Goal: Information Seeking & Learning: Learn about a topic

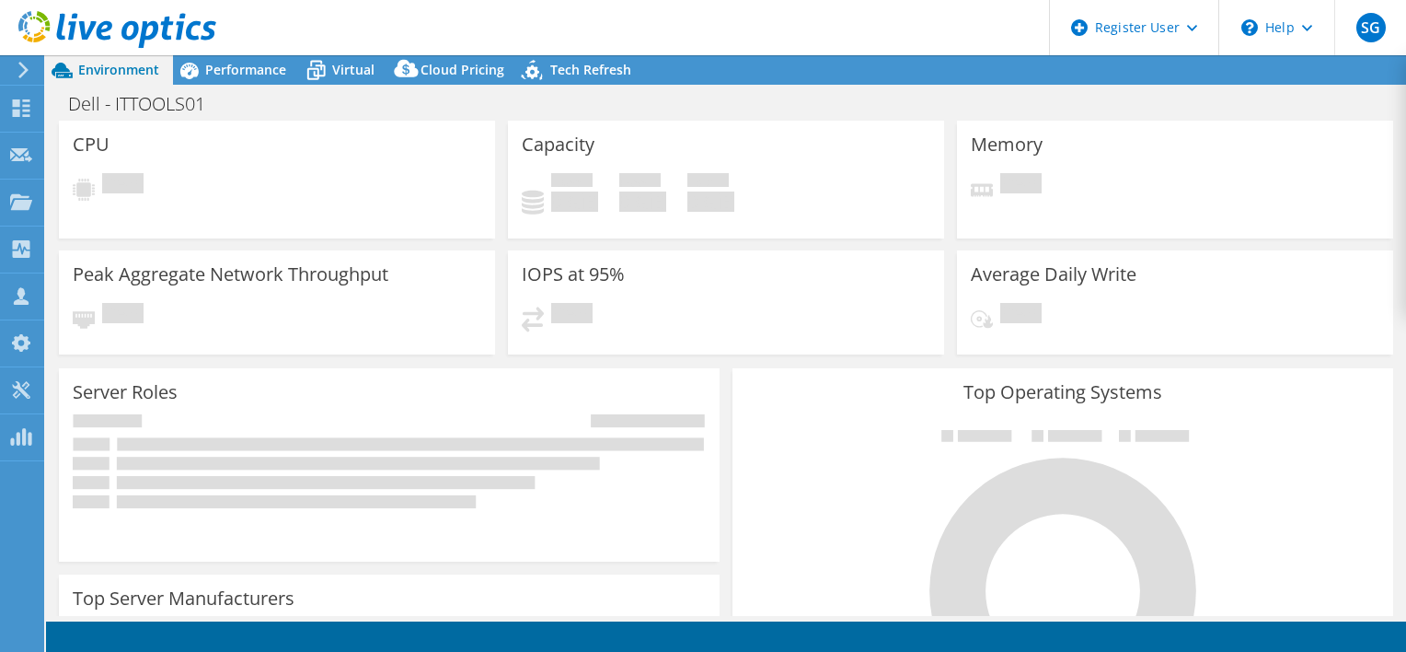
select select "USD"
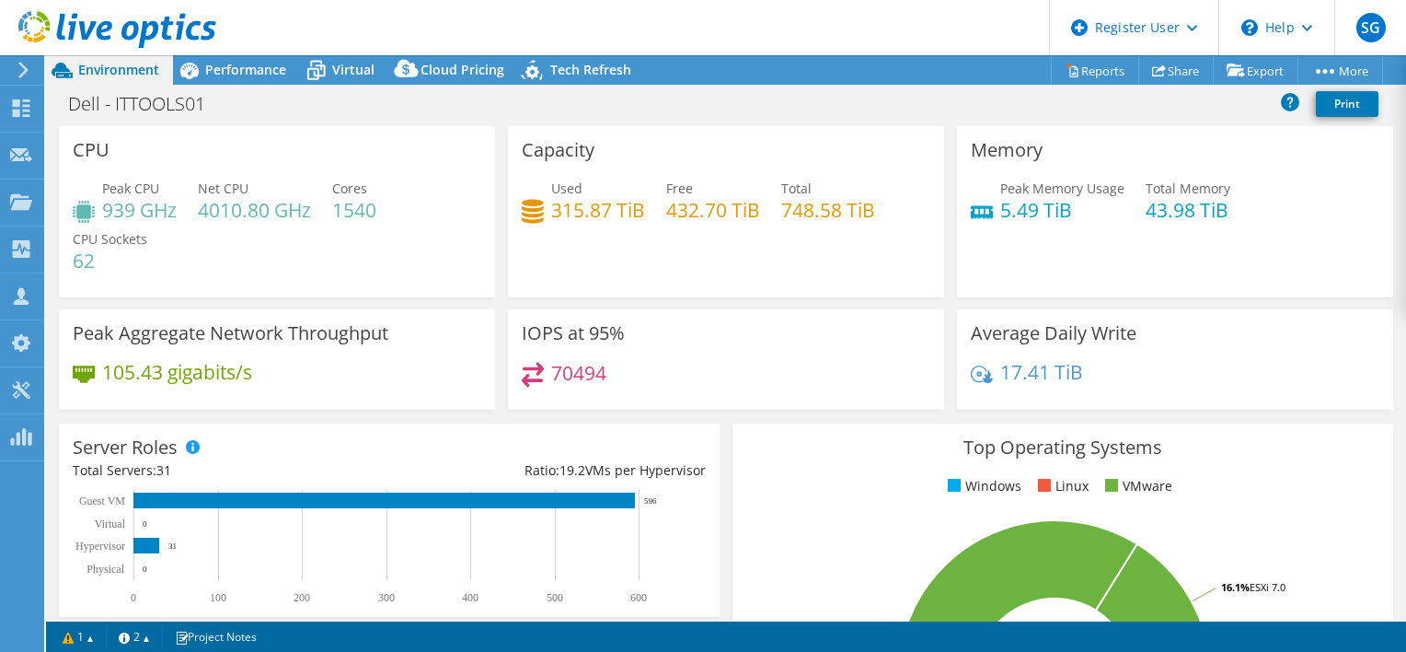
click at [256, 87] on div "Dell - ITTOOLS01 Print" at bounding box center [726, 104] width 1360 height 34
click at [245, 74] on span "Performance" at bounding box center [245, 69] width 81 height 17
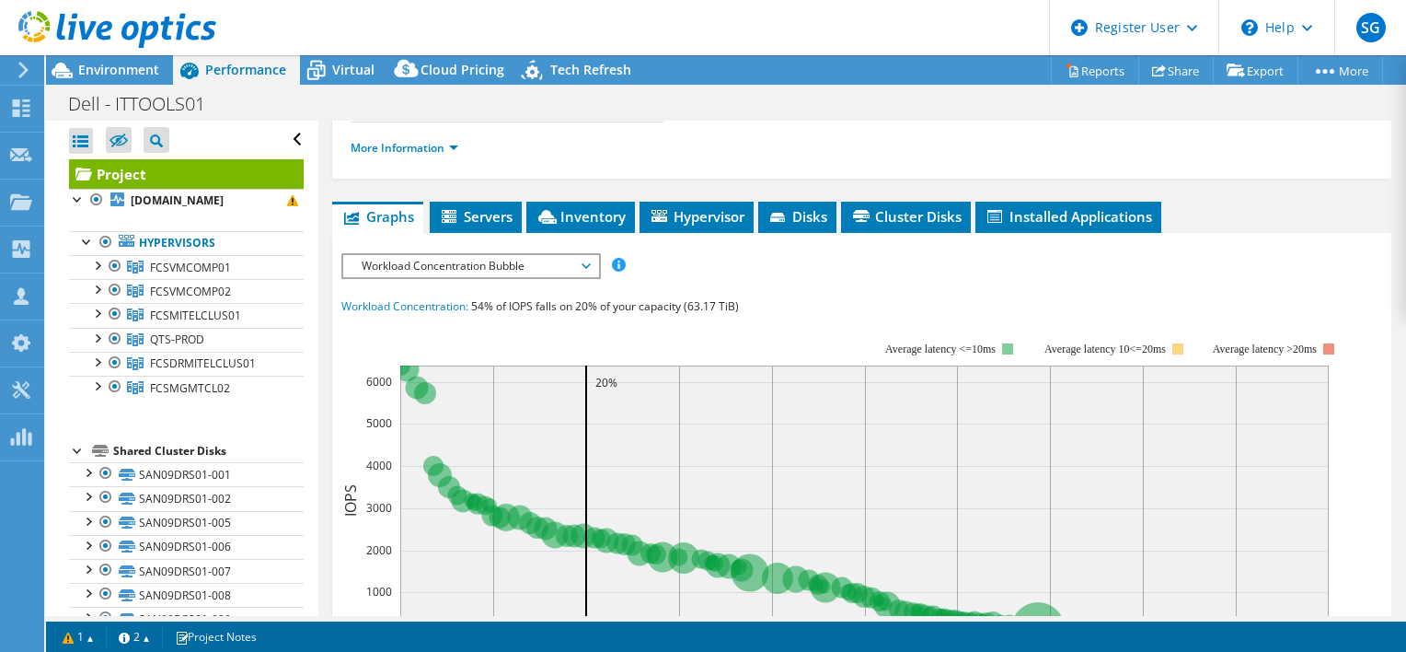
scroll to position [359, 0]
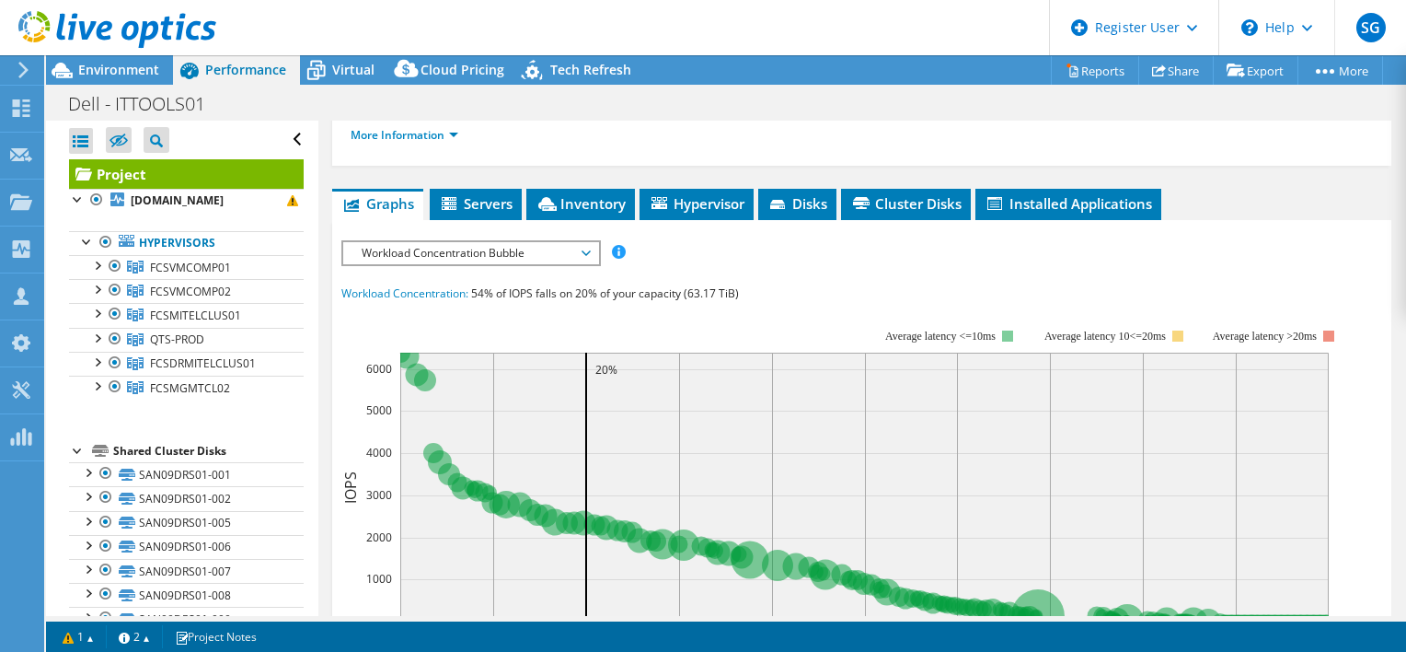
click at [894, 121] on div "Project Details Prepared for: Kenneth Kosslow, Kosslowk@fultonschools.org Accou…" at bounding box center [861, 405] width 1087 height 1287
click at [903, 189] on li "Cluster Disks" at bounding box center [906, 204] width 130 height 31
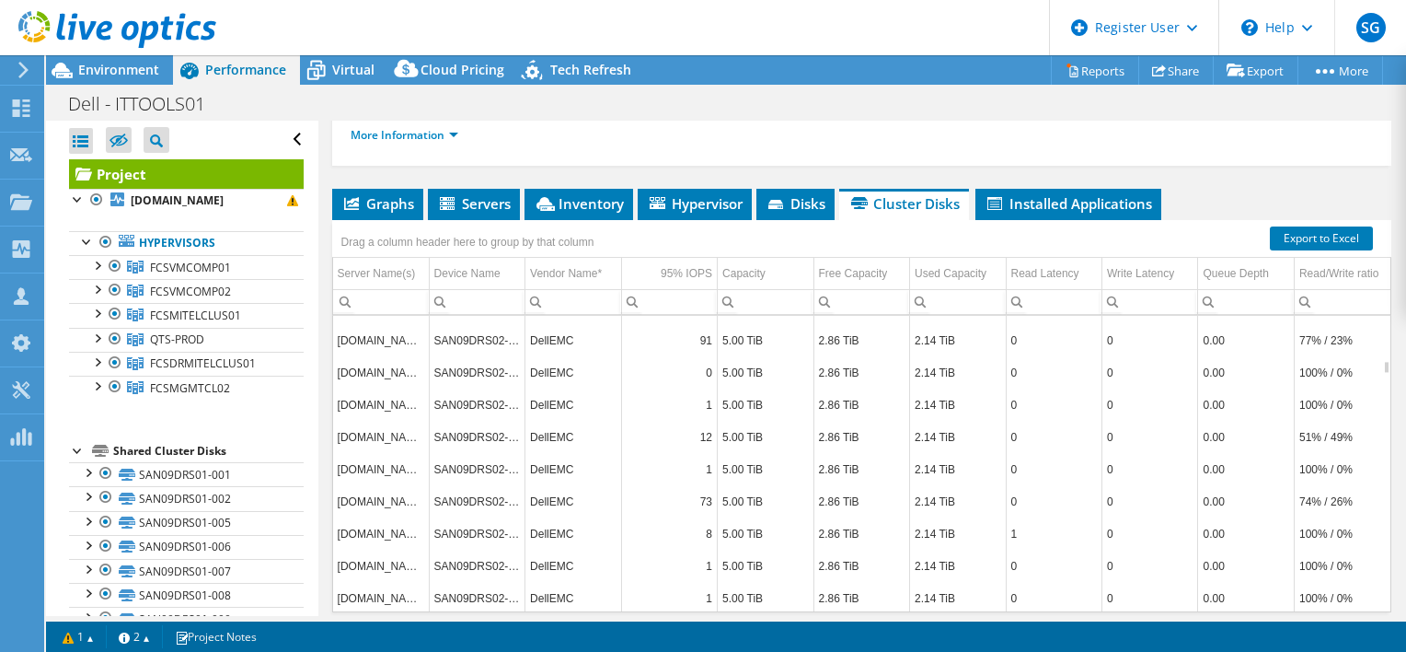
scroll to position [10300, 0]
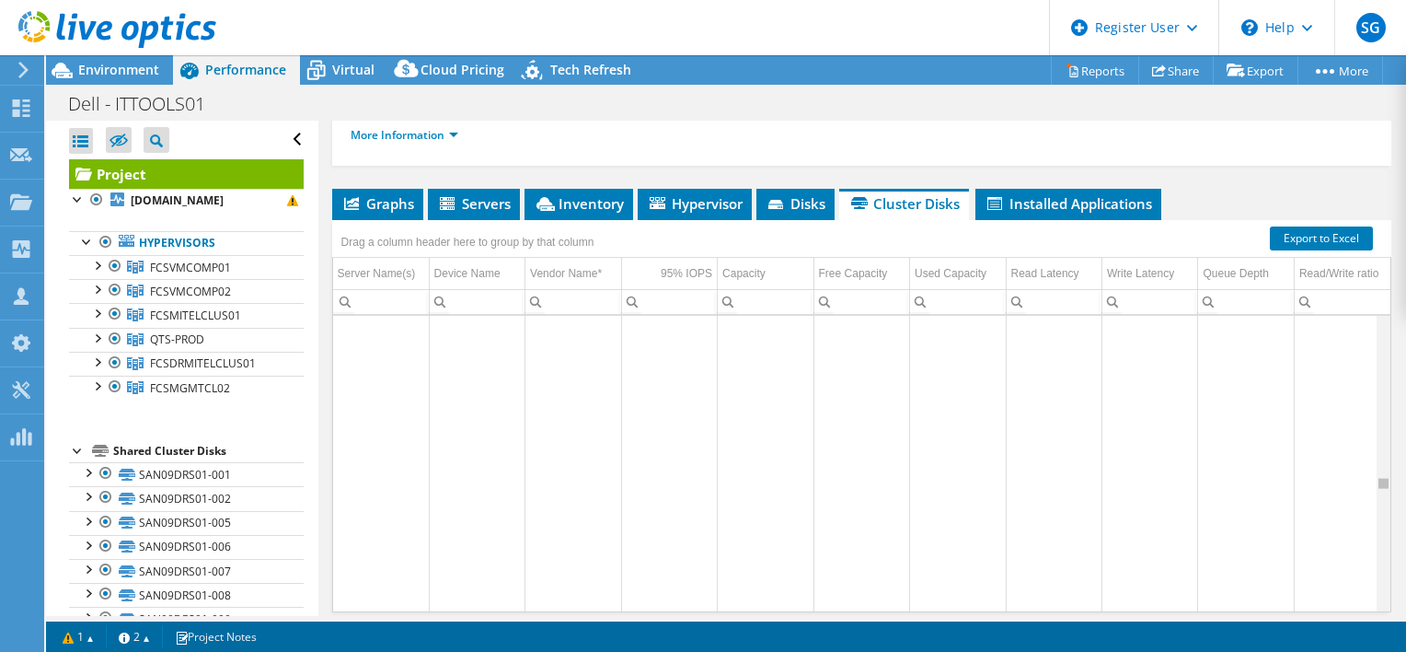
drag, startPoint x: 1372, startPoint y: 300, endPoint x: 1358, endPoint y: 433, distance: 133.2
click at [1358, 433] on body "SG Dell User Sachin Ganeshbabu Sachin.Ganeshbabu@Dell.com Dell My Profile Log O…" at bounding box center [703, 326] width 1406 height 652
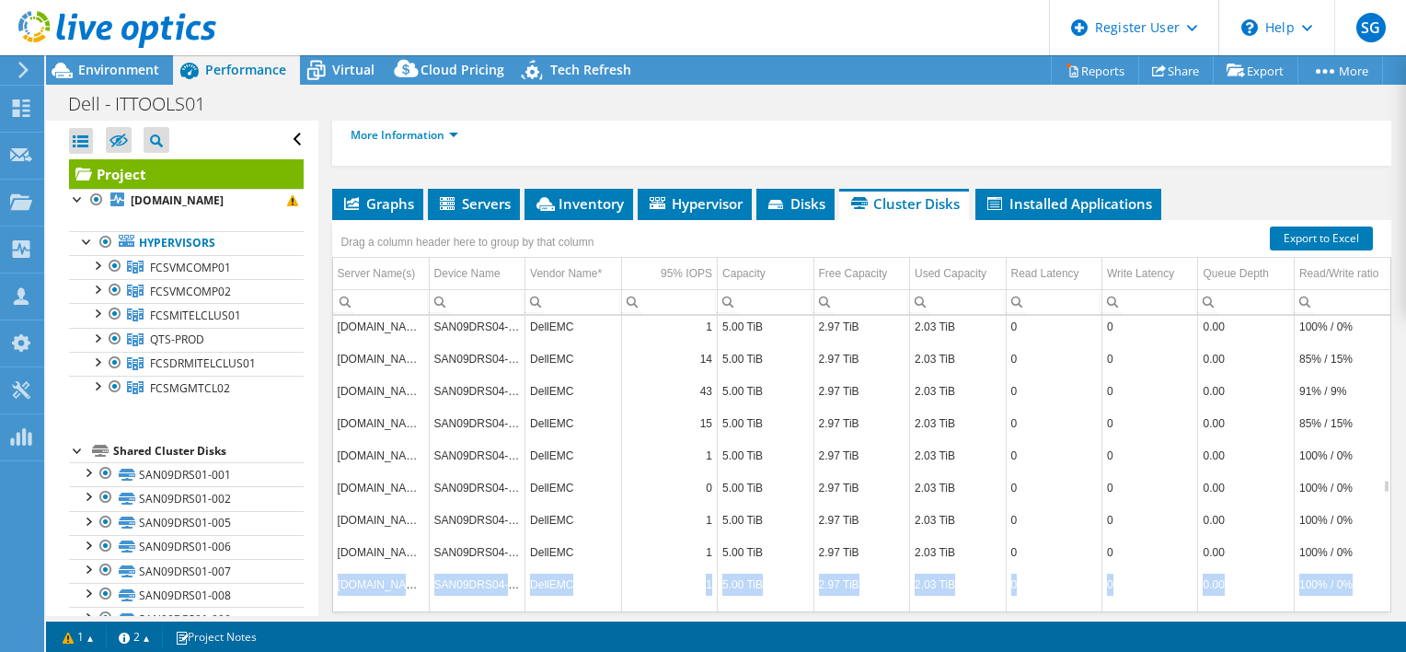
click at [1353, 462] on tbody "fcsvmcomp01n07.fcsnet.net SAN09DRS04-006 DellEMC 60 5.00 TiB 2.97 TiB 2.03 TiB …" at bounding box center [861, 568] width 1057 height 644
drag, startPoint x: 1353, startPoint y: 462, endPoint x: 1344, endPoint y: 591, distance: 129.2
click at [1344, 591] on div "Project Details Prepared for: Kenneth Kosslow, Kosslowk@fultonschools.org Accou…" at bounding box center [861, 221] width 1087 height 919
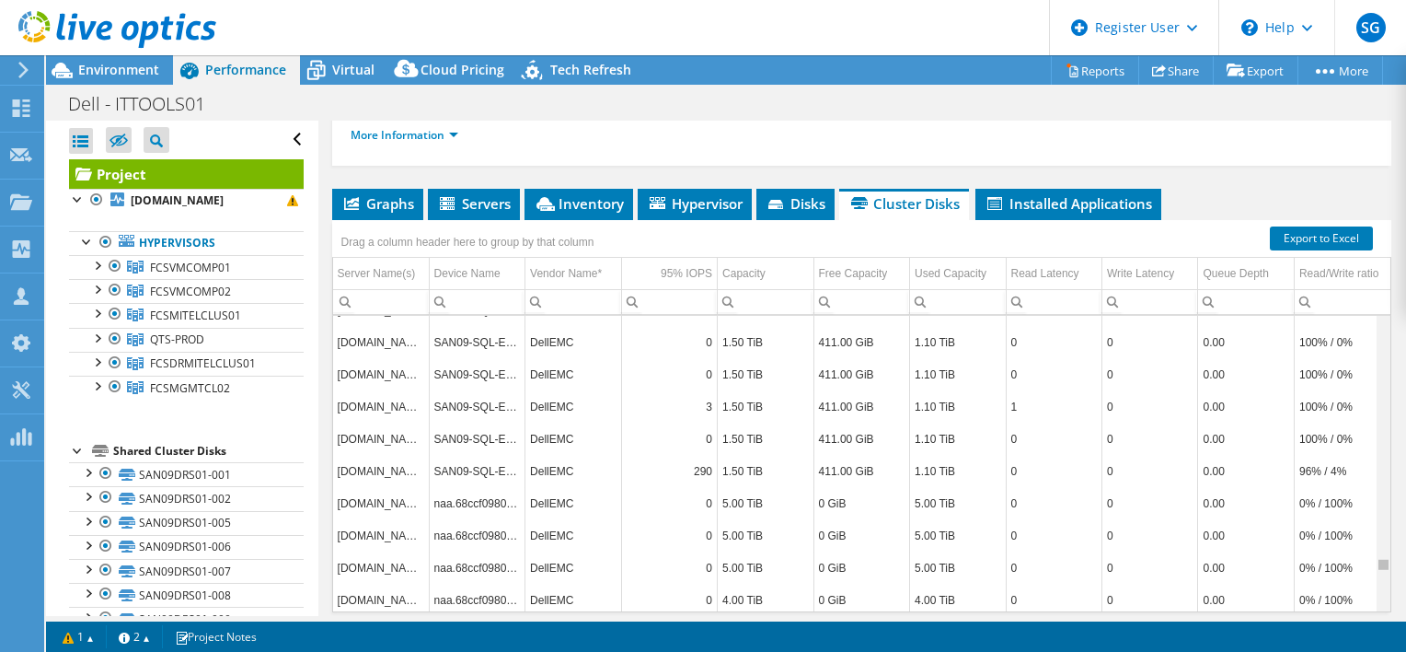
scroll to position [54818, 0]
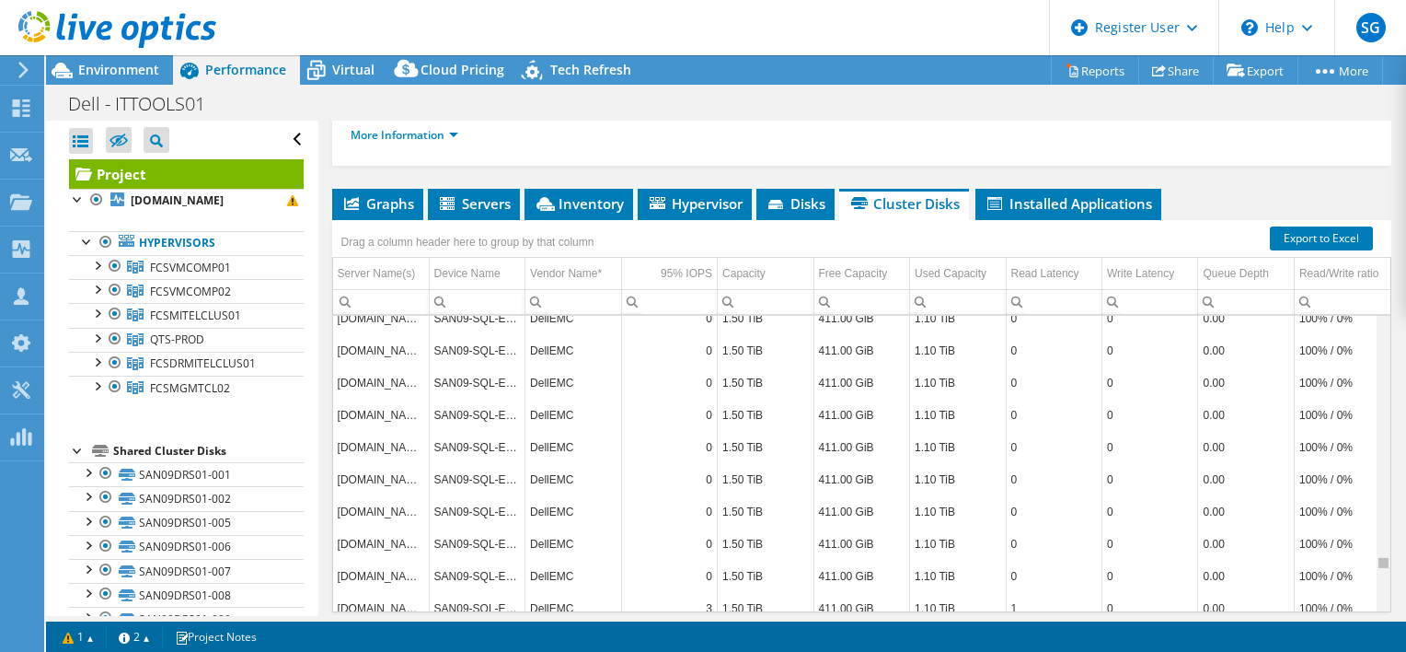
drag, startPoint x: 1371, startPoint y: 415, endPoint x: 1362, endPoint y: 504, distance: 89.7
click at [1362, 504] on body "SG Dell User Sachin Ganeshbabu Sachin.Ganeshbabu@Dell.com Dell My Profile Log O…" at bounding box center [703, 326] width 1406 height 652
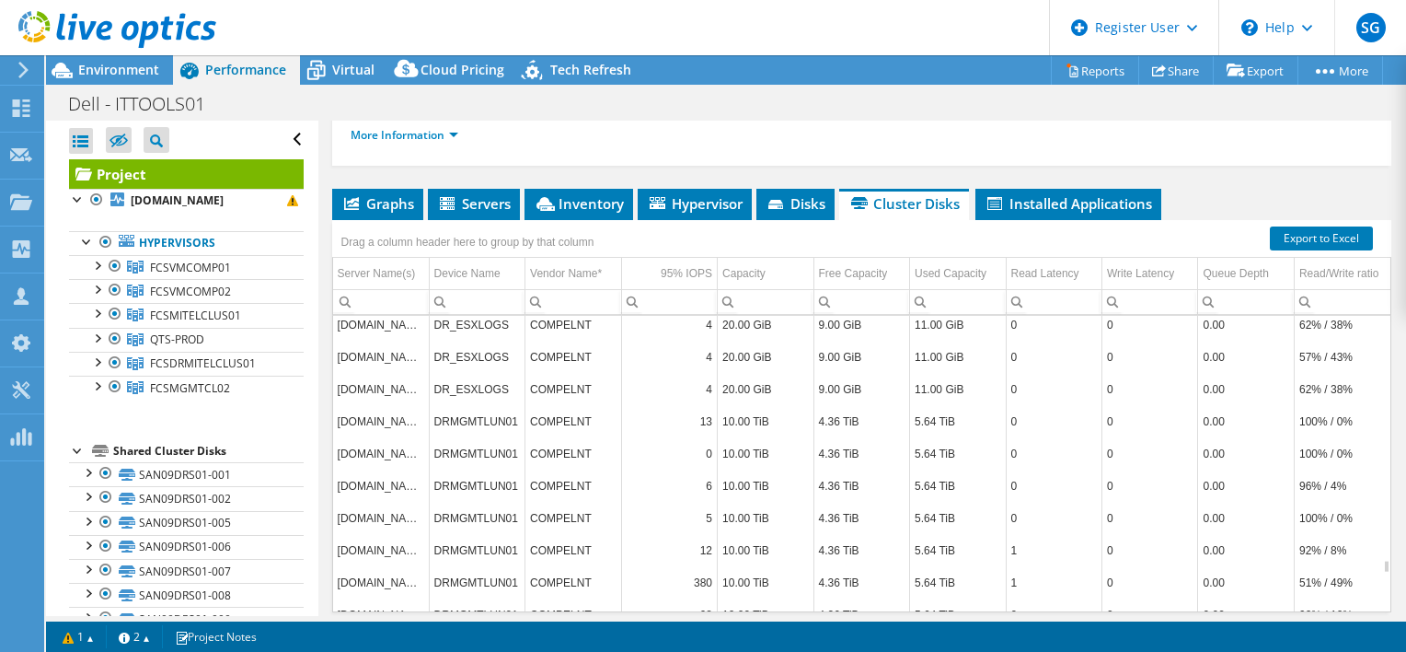
scroll to position [55620, 0]
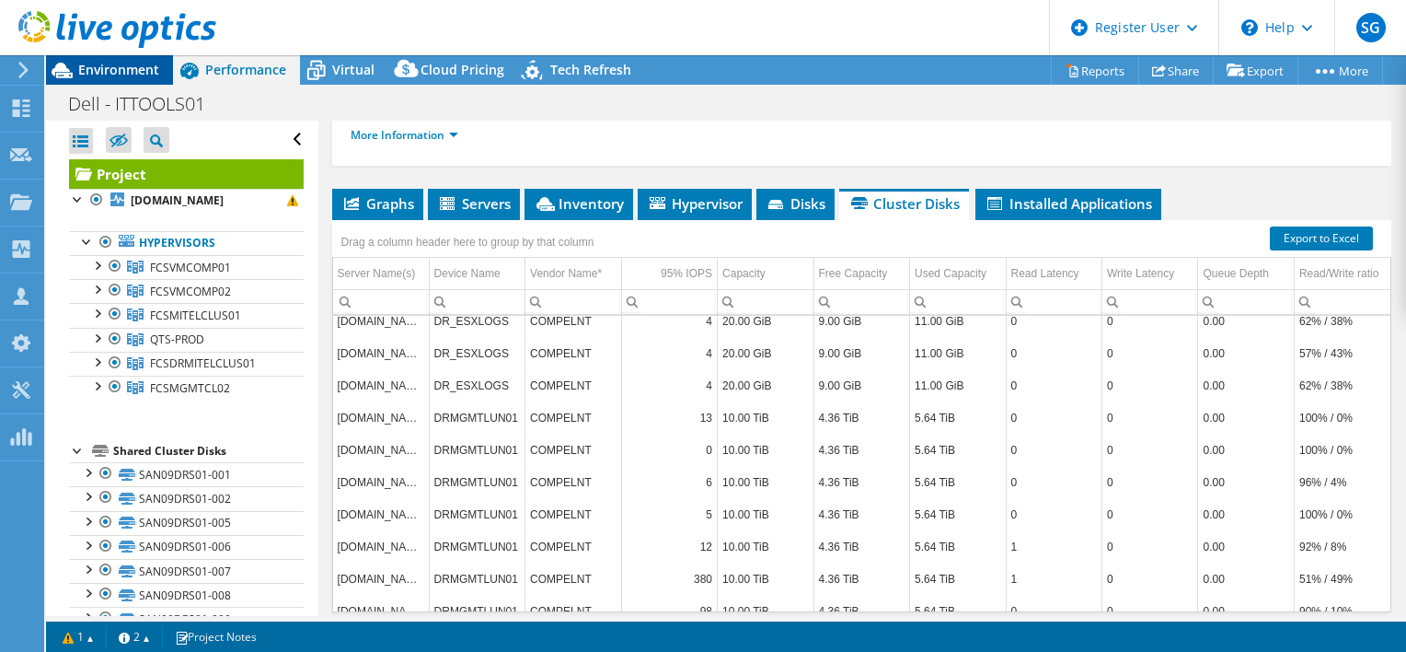
click at [114, 74] on span "Environment" at bounding box center [118, 69] width 81 height 17
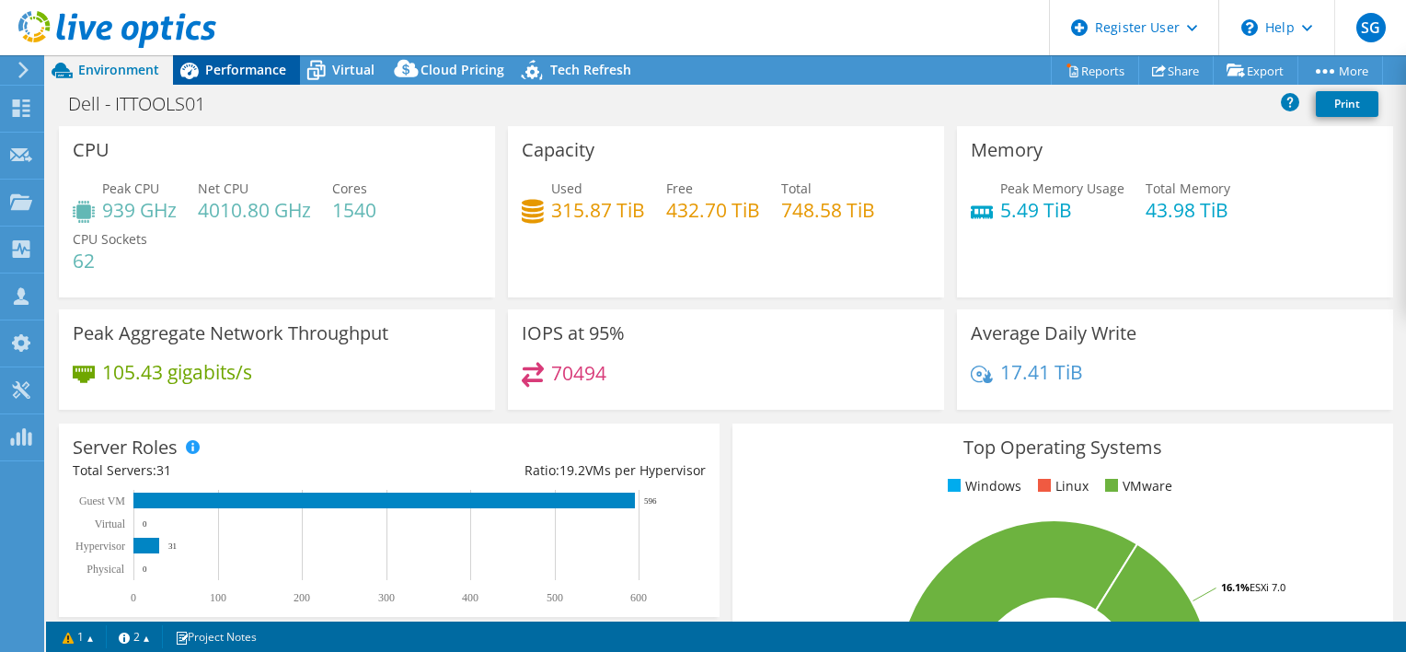
click at [212, 70] on span "Performance" at bounding box center [245, 69] width 81 height 17
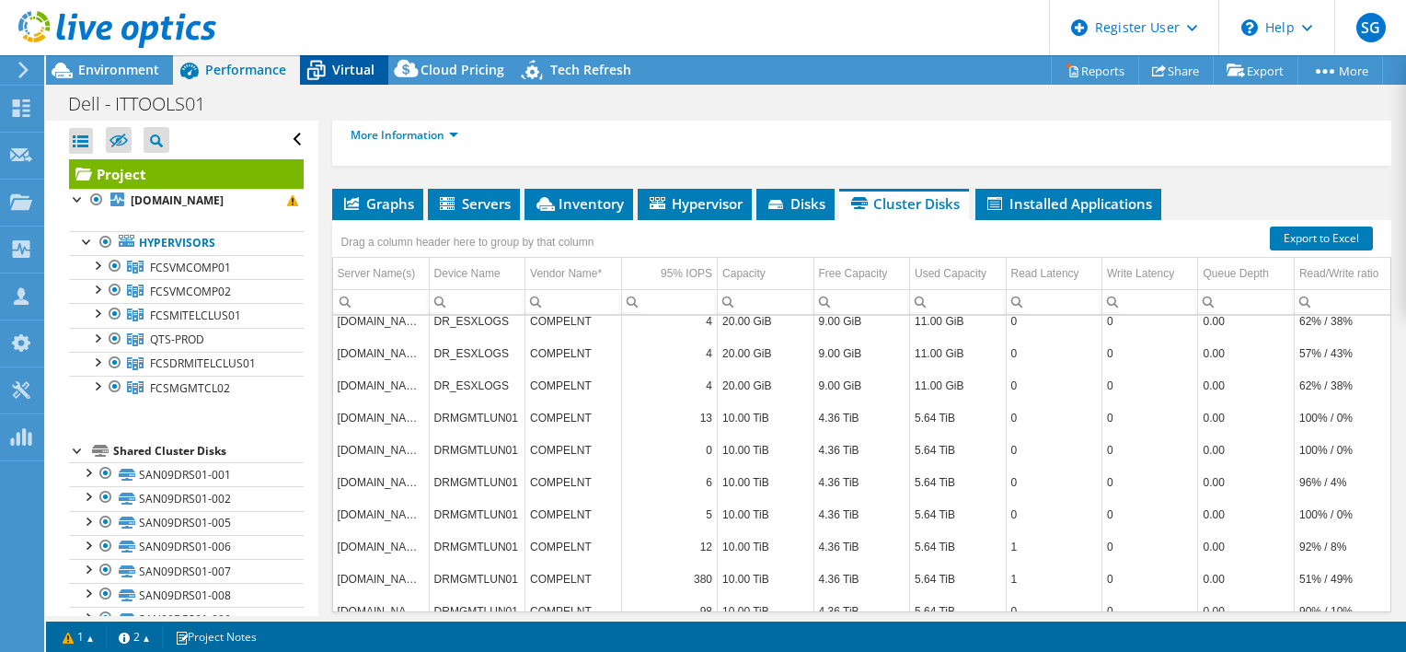
click at [326, 64] on icon at bounding box center [316, 70] width 32 height 32
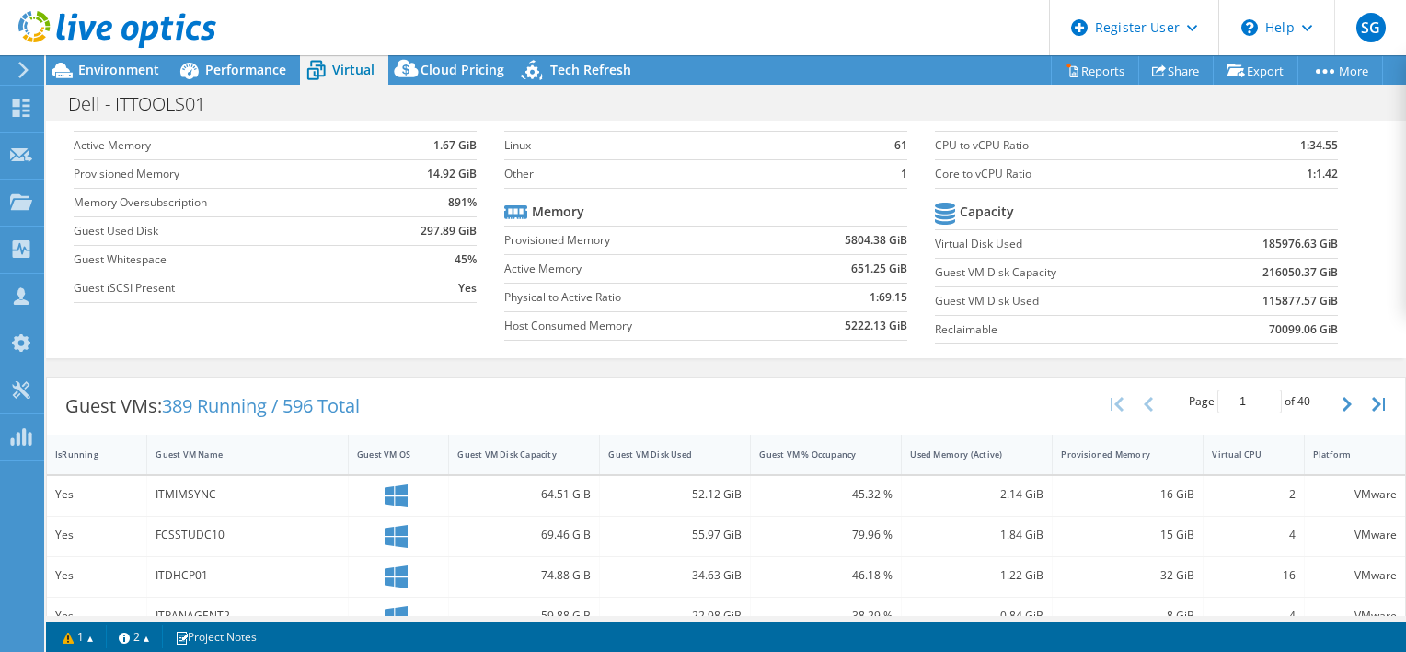
scroll to position [0, 0]
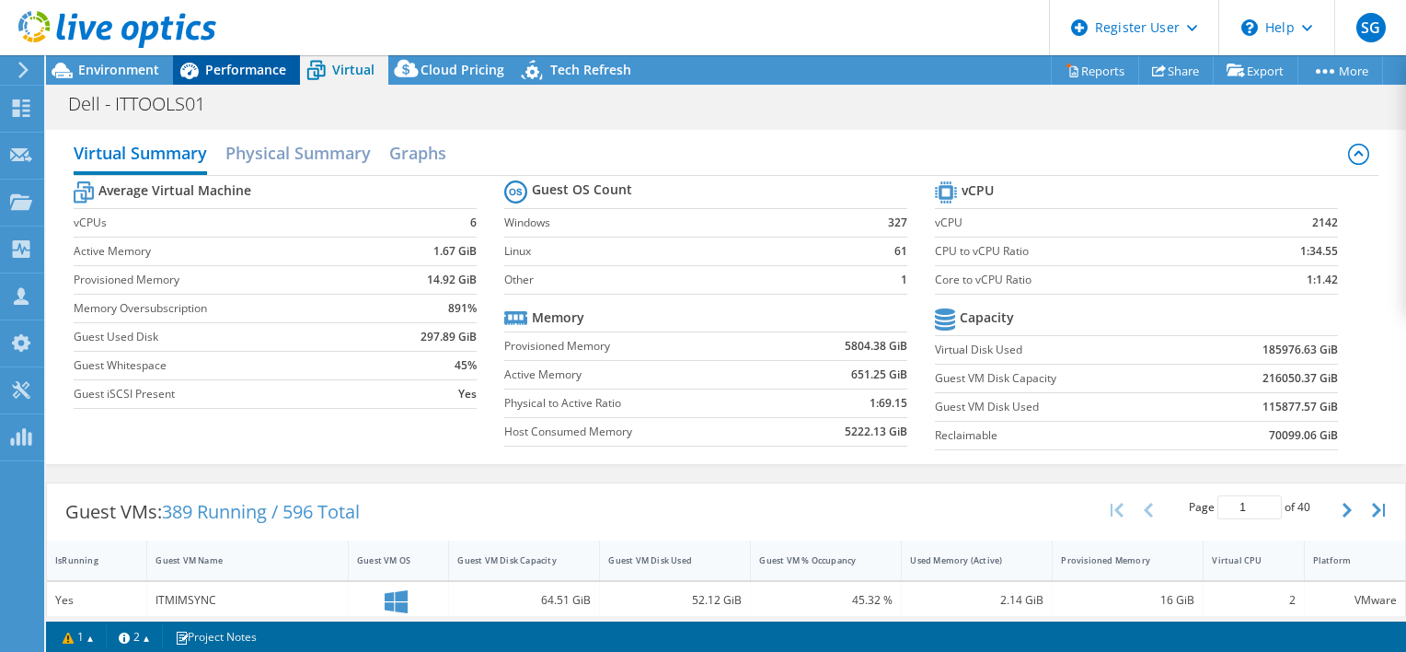
click at [224, 78] on div "Performance" at bounding box center [236, 69] width 127 height 29
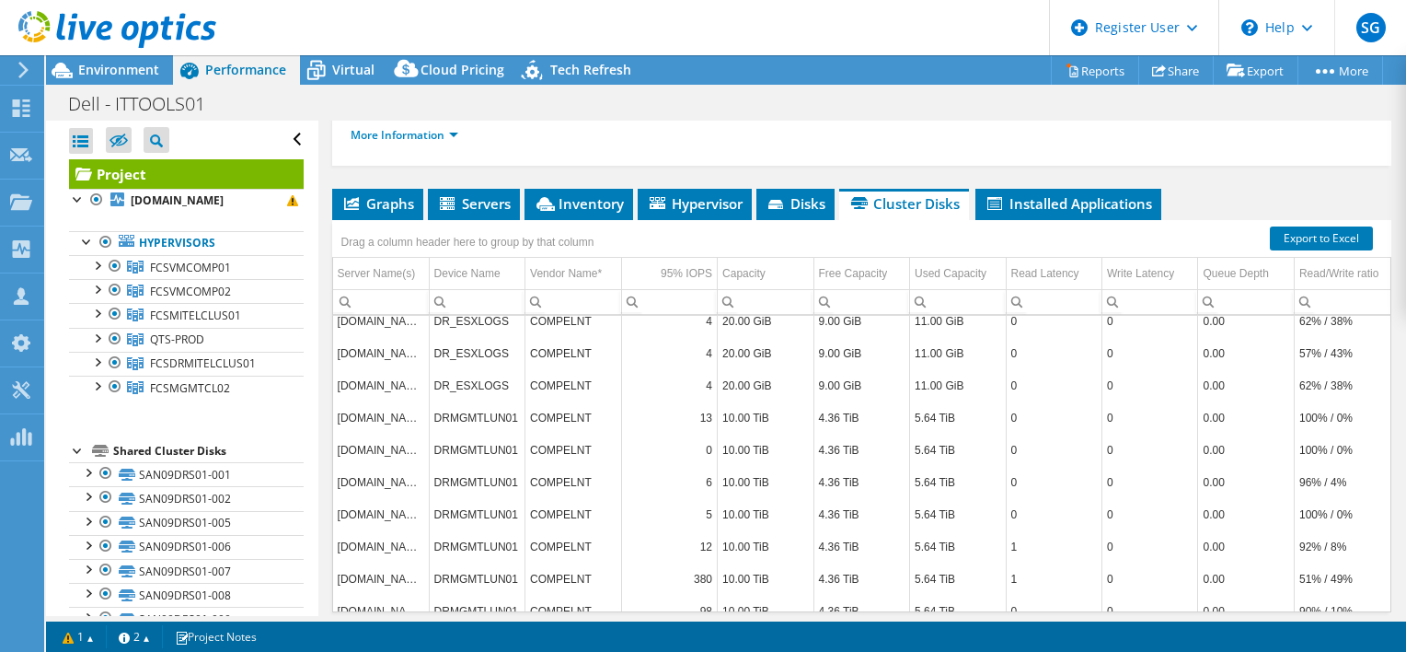
click at [637, 591] on div "Project Details Prepared for: Kenneth Kosslow, Kosslowk@fultonschools.org Accou…" at bounding box center [861, 221] width 1087 height 919
click at [539, 189] on li "Inventory" at bounding box center [579, 204] width 109 height 31
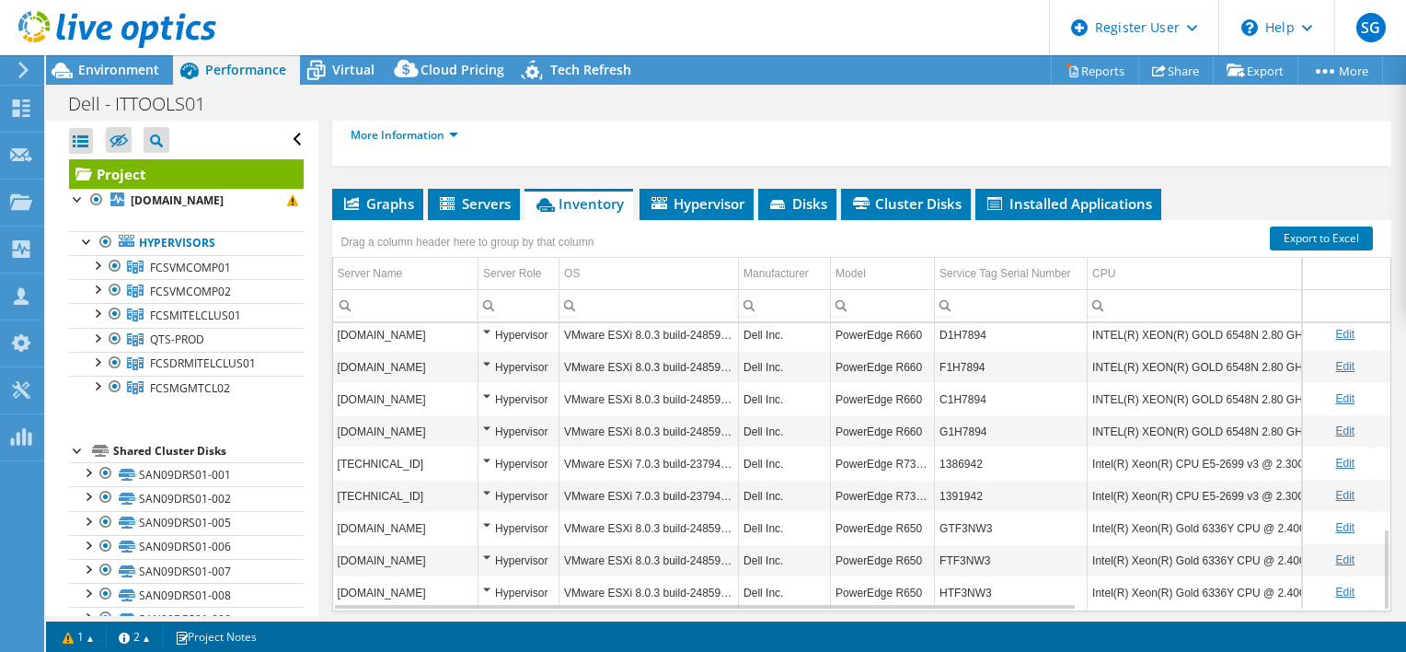
scroll to position [713, 0]
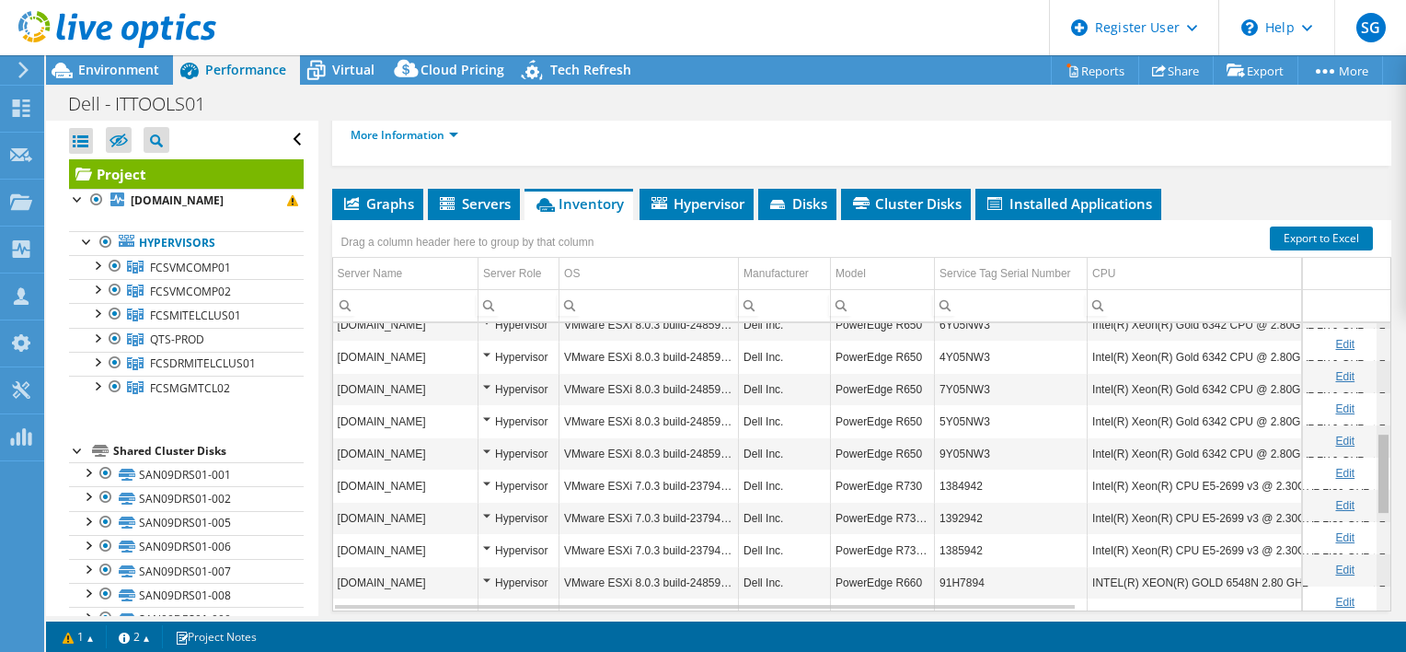
drag, startPoint x: 1369, startPoint y: 493, endPoint x: 1383, endPoint y: 382, distance: 112.2
click at [1383, 382] on body "SG Dell User Sachin Ganeshbabu Sachin.Ganeshbabu@Dell.com Dell My Profile Log O…" at bounding box center [703, 326] width 1406 height 652
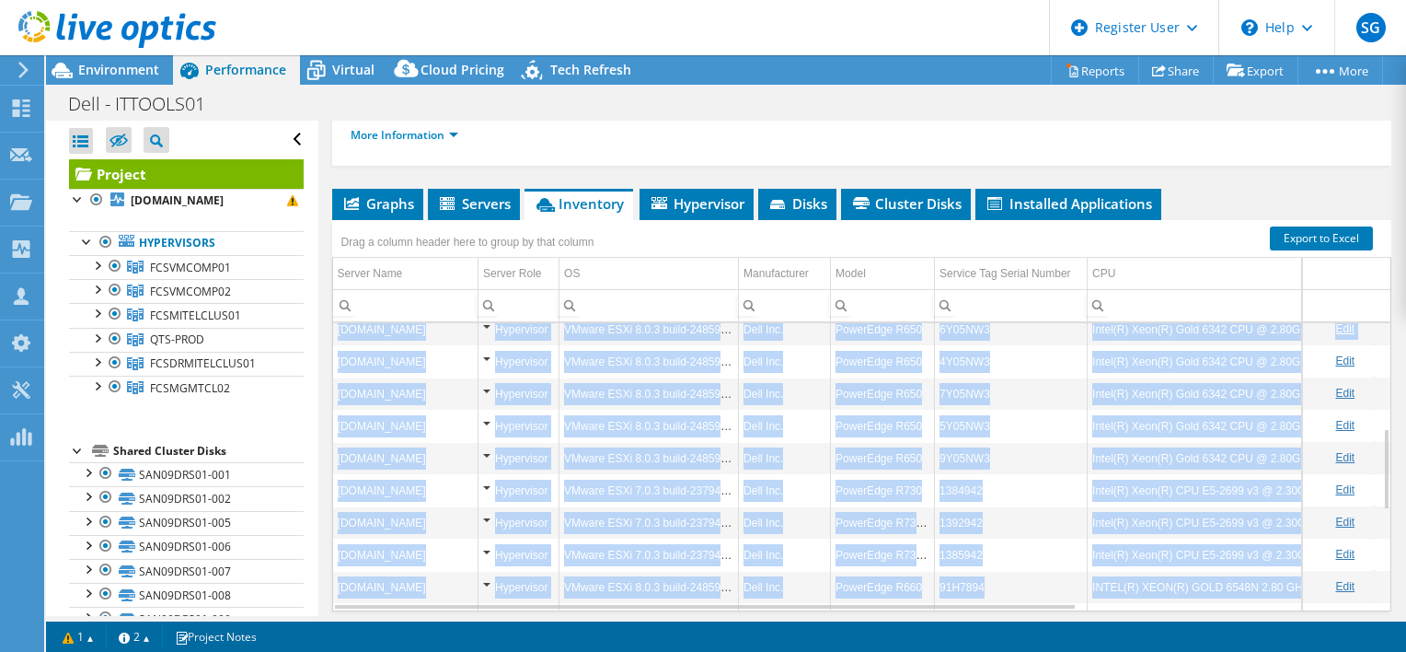
drag, startPoint x: 1383, startPoint y: 382, endPoint x: 1364, endPoint y: 273, distance: 110.3
click at [1364, 273] on div "Project Details Prepared for: Kenneth Kosslow, Kosslowk@fultonschools.org Accou…" at bounding box center [861, 221] width 1087 height 919
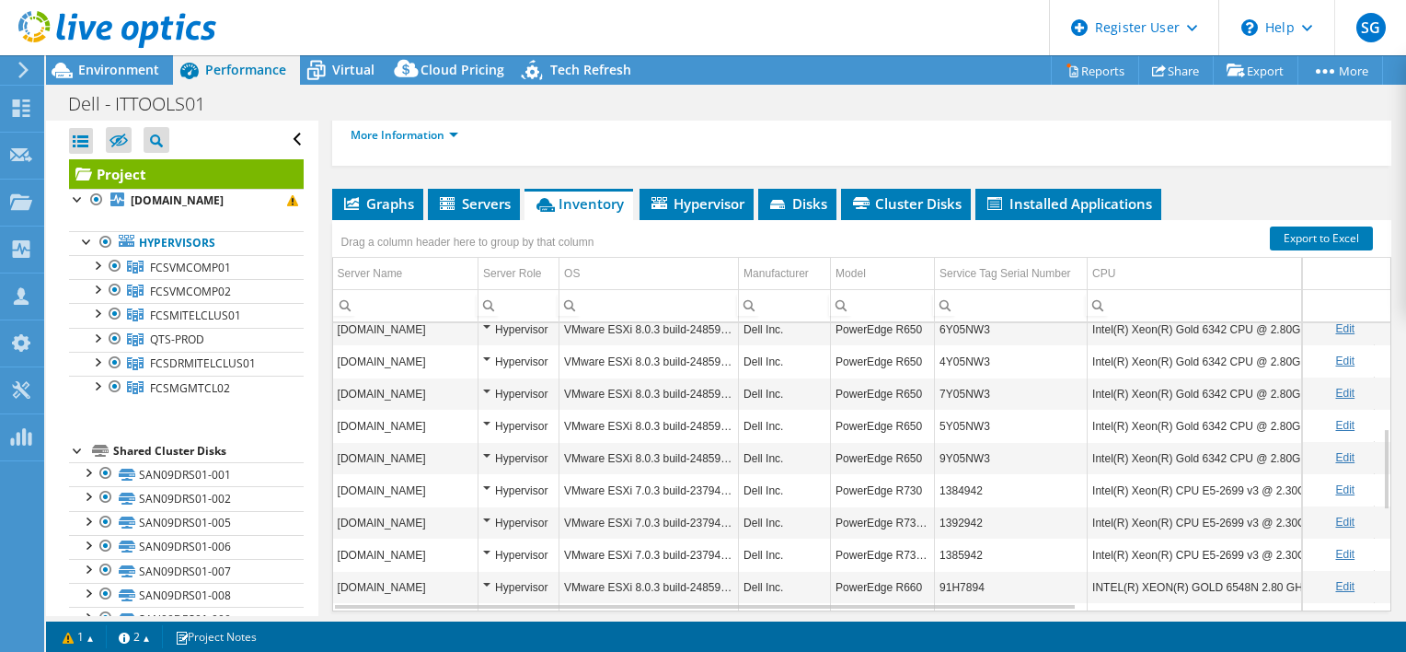
drag, startPoint x: 1364, startPoint y: 273, endPoint x: 1389, endPoint y: 306, distance: 41.4
click at [1389, 306] on div "Project Details Prepared for: Kenneth Kosslow, Kosslowk@fultonschools.org Accou…" at bounding box center [861, 221] width 1087 height 919
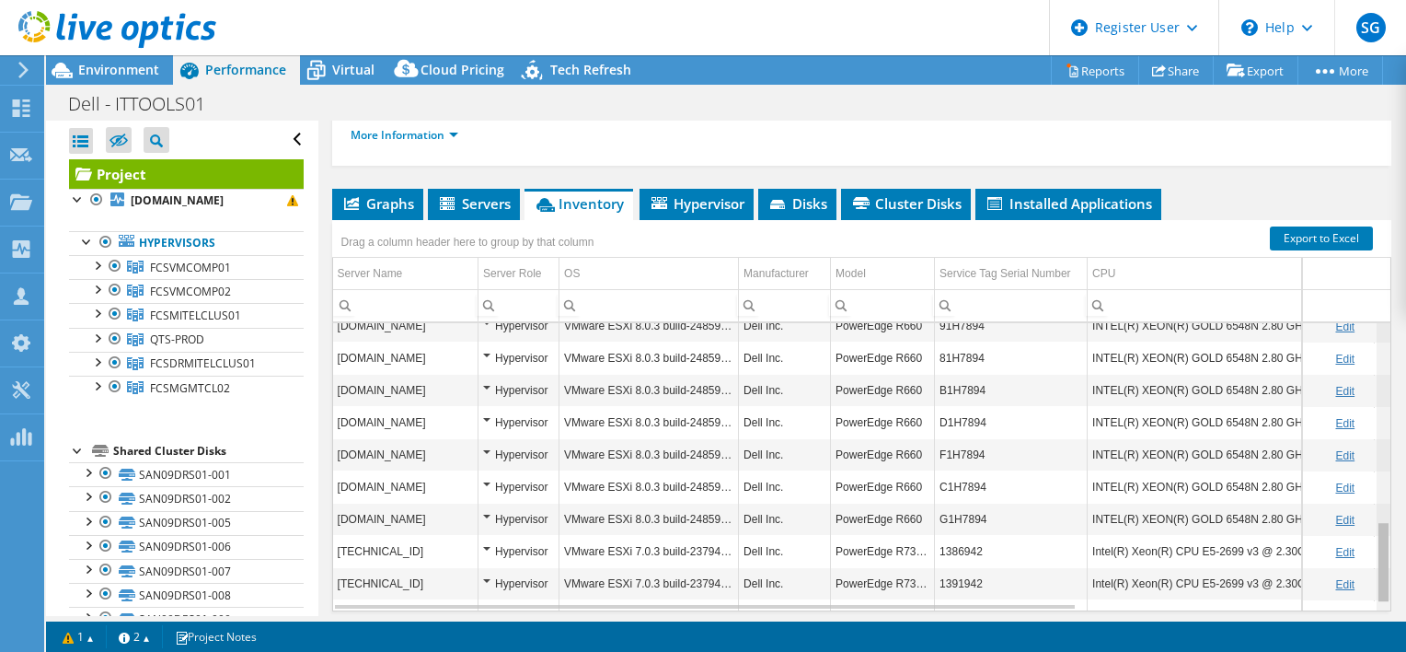
scroll to position [713, 0]
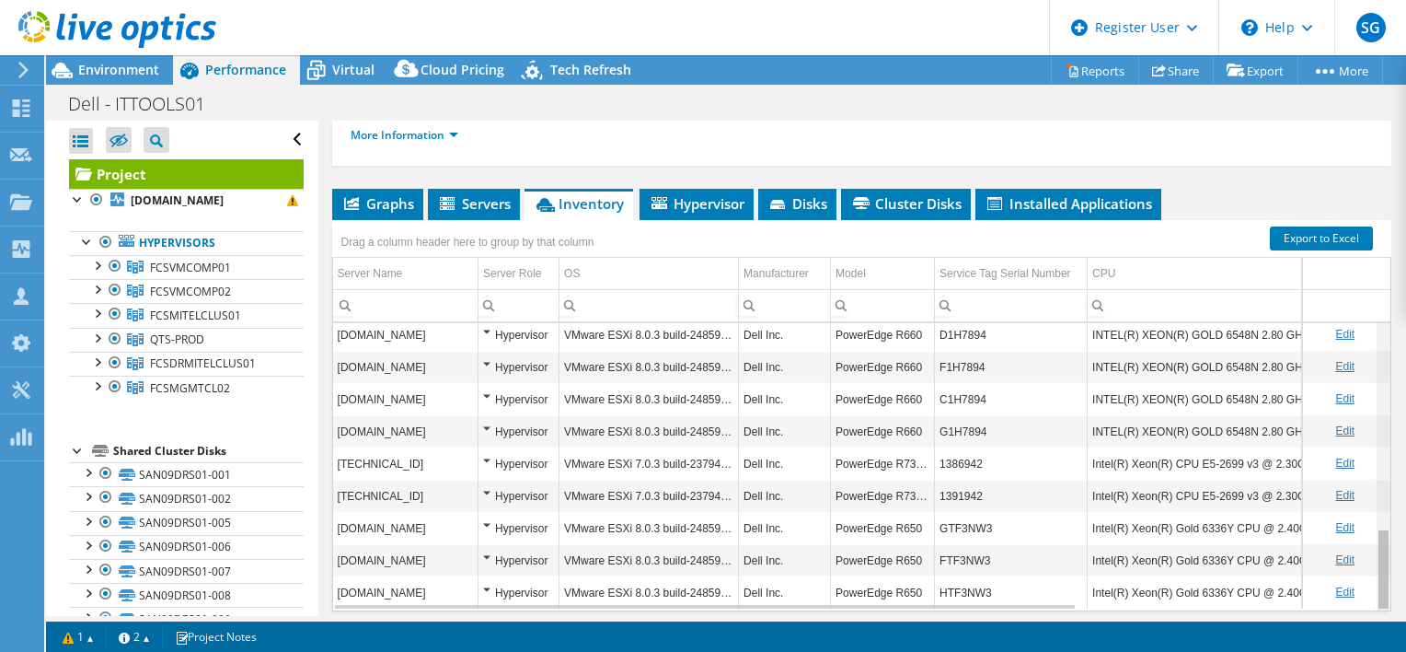
drag, startPoint x: 1375, startPoint y: 379, endPoint x: 1374, endPoint y: 478, distance: 98.5
click at [1374, 478] on body "SG Dell User Sachin Ganeshbabu Sachin.Ganeshbabu@Dell.com Dell My Profile Log O…" at bounding box center [703, 326] width 1406 height 652
click at [658, 197] on icon at bounding box center [660, 203] width 16 height 12
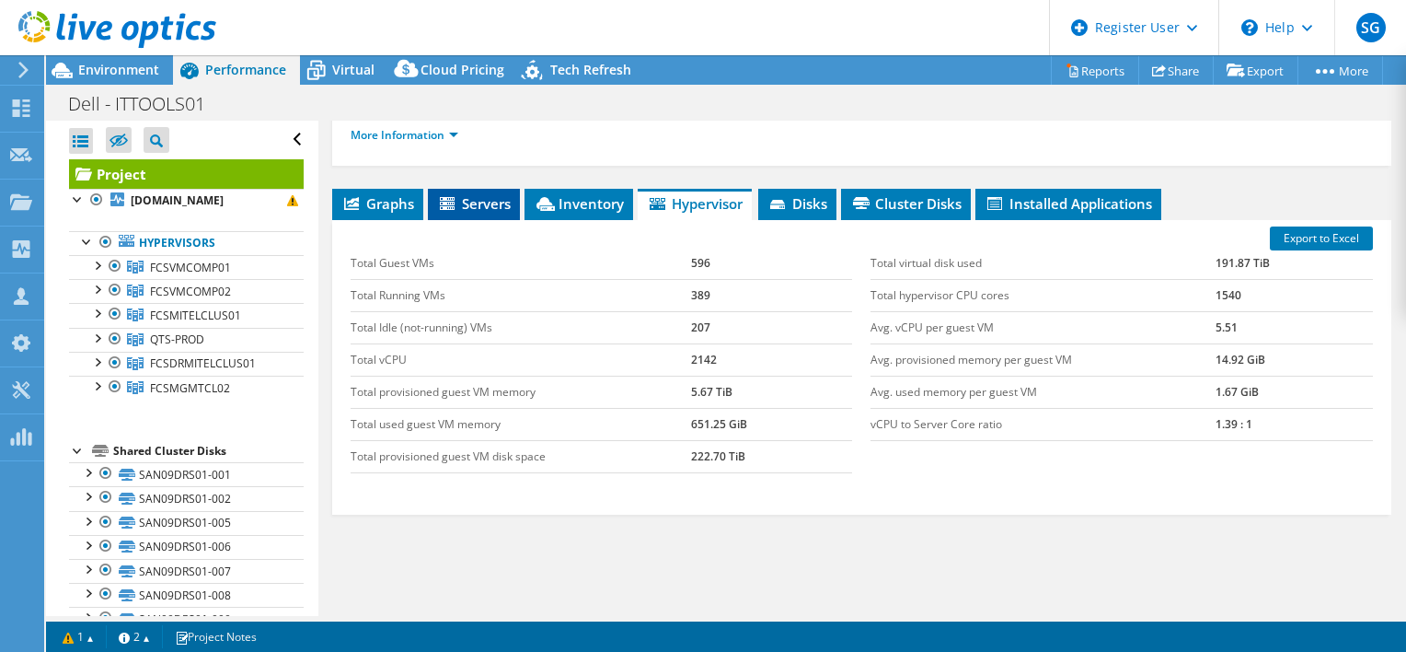
click at [482, 194] on span "Servers" at bounding box center [474, 203] width 74 height 18
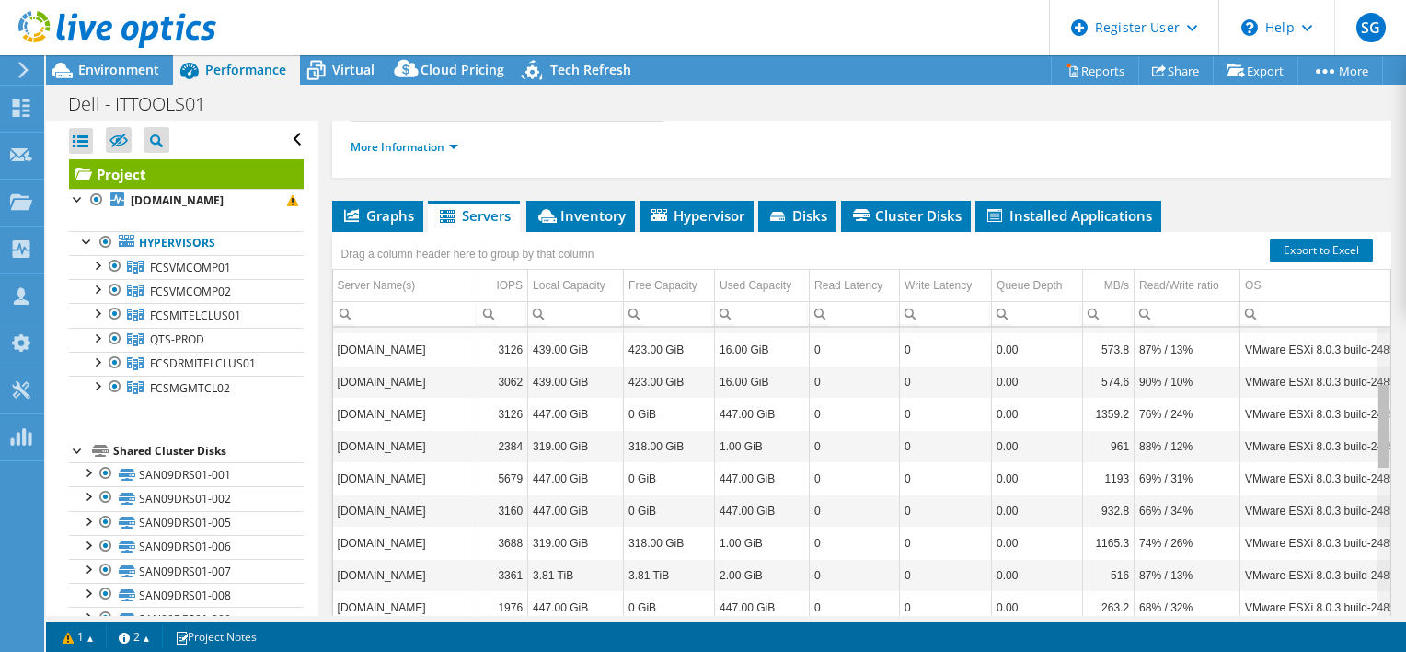
scroll to position [0, 0]
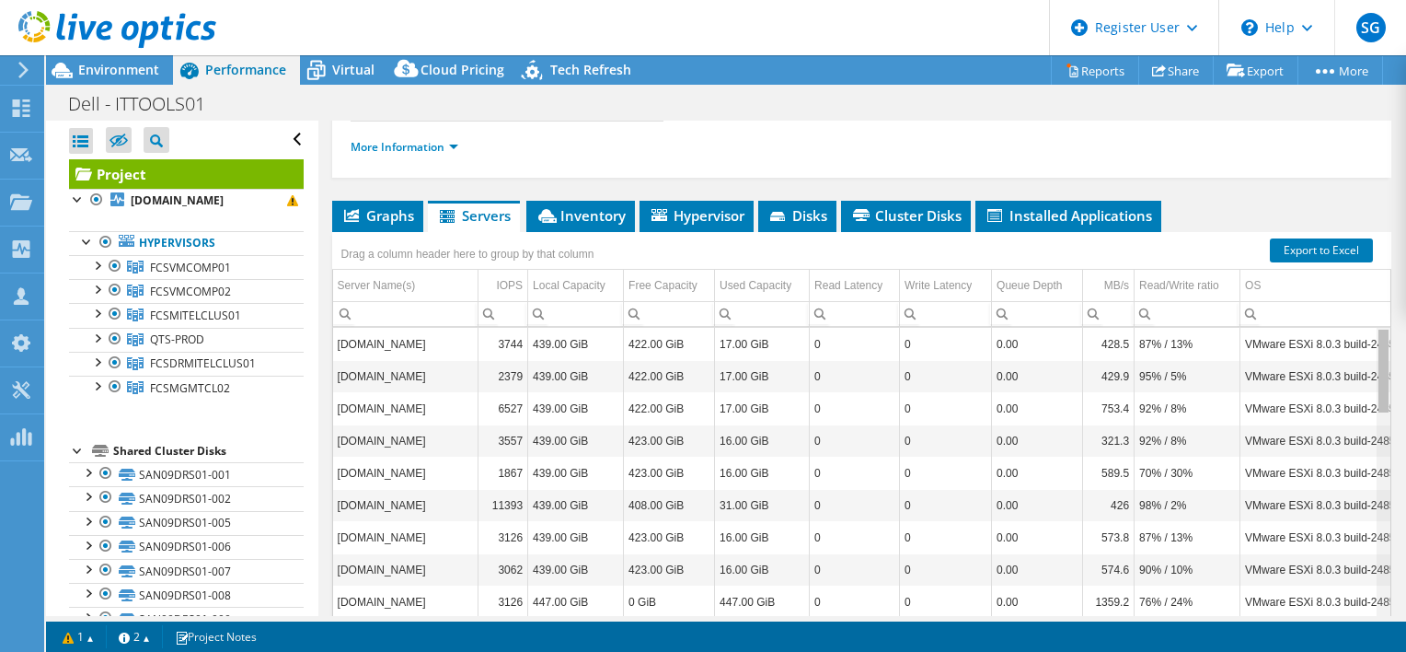
drag, startPoint x: 1369, startPoint y: 438, endPoint x: 1369, endPoint y: 212, distance: 226.4
click at [1369, 212] on body "SG Dell User Sachin Ganeshbabu Sachin.Ganeshbabu@Dell.com Dell My Profile Log O…" at bounding box center [703, 326] width 1406 height 652
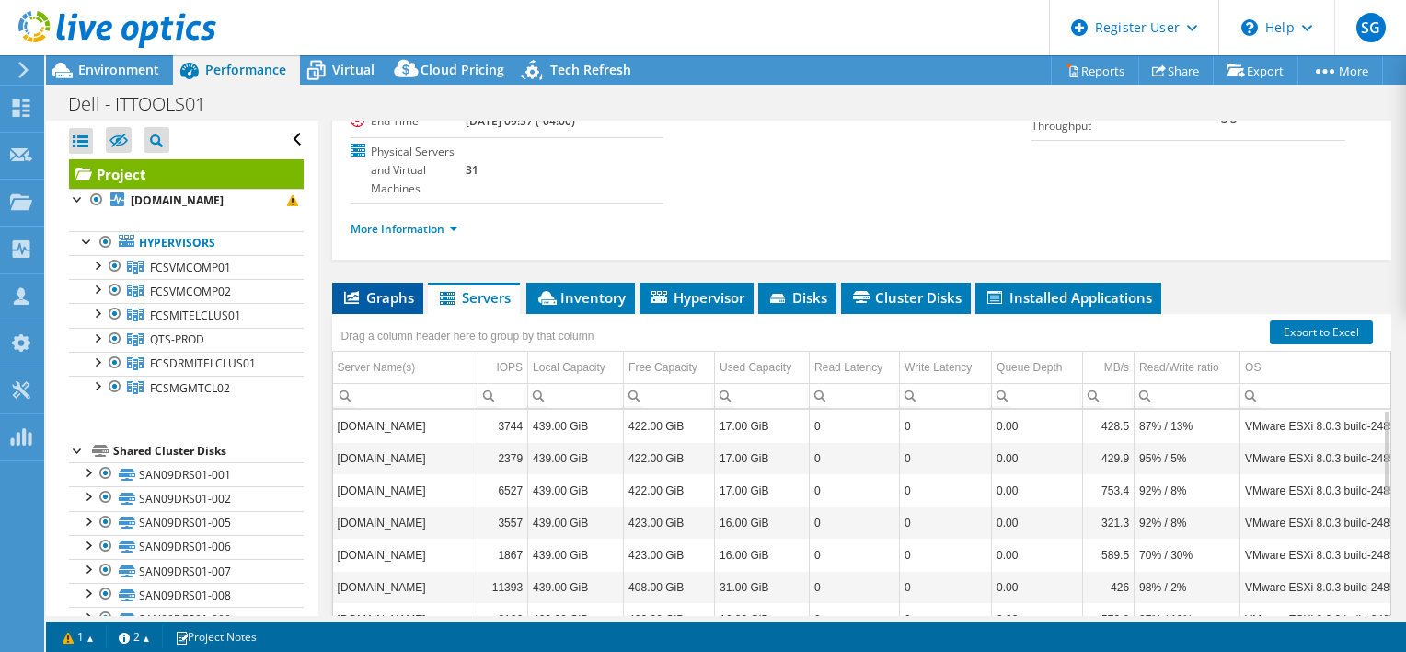
click at [361, 288] on span "Graphs" at bounding box center [377, 297] width 73 height 18
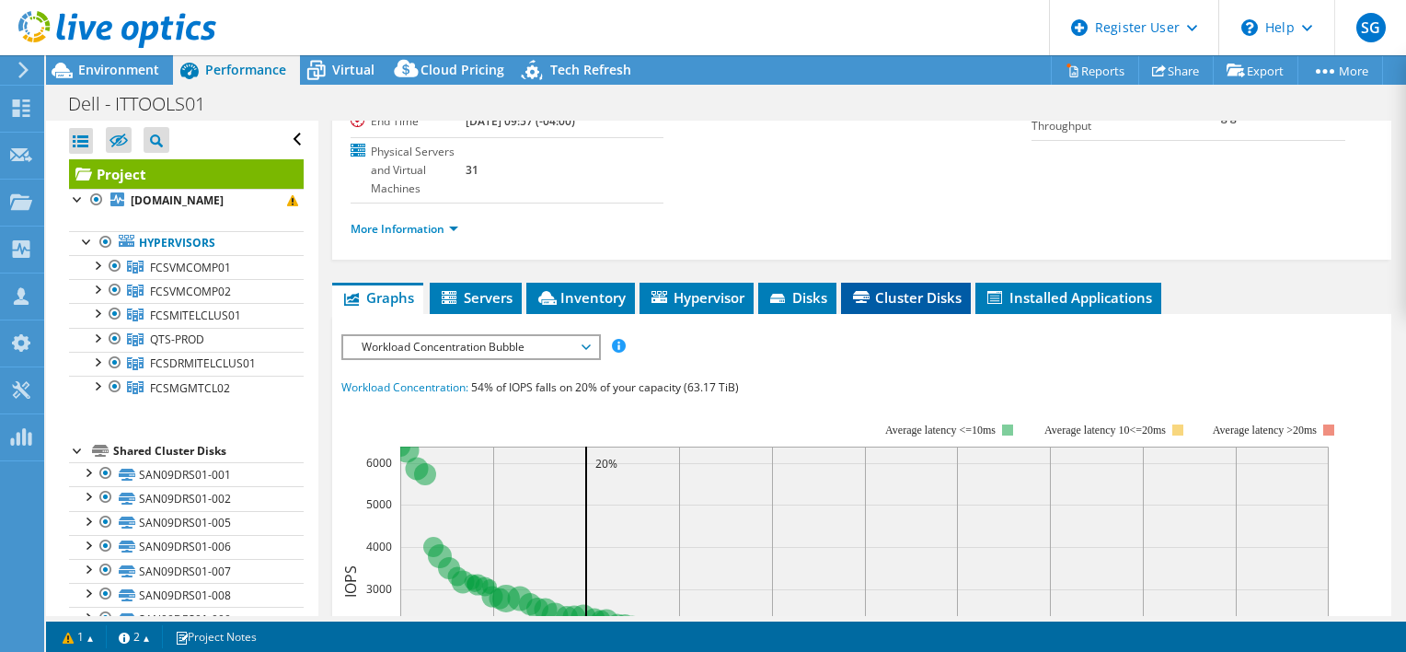
click at [858, 291] on icon at bounding box center [861, 297] width 17 height 12
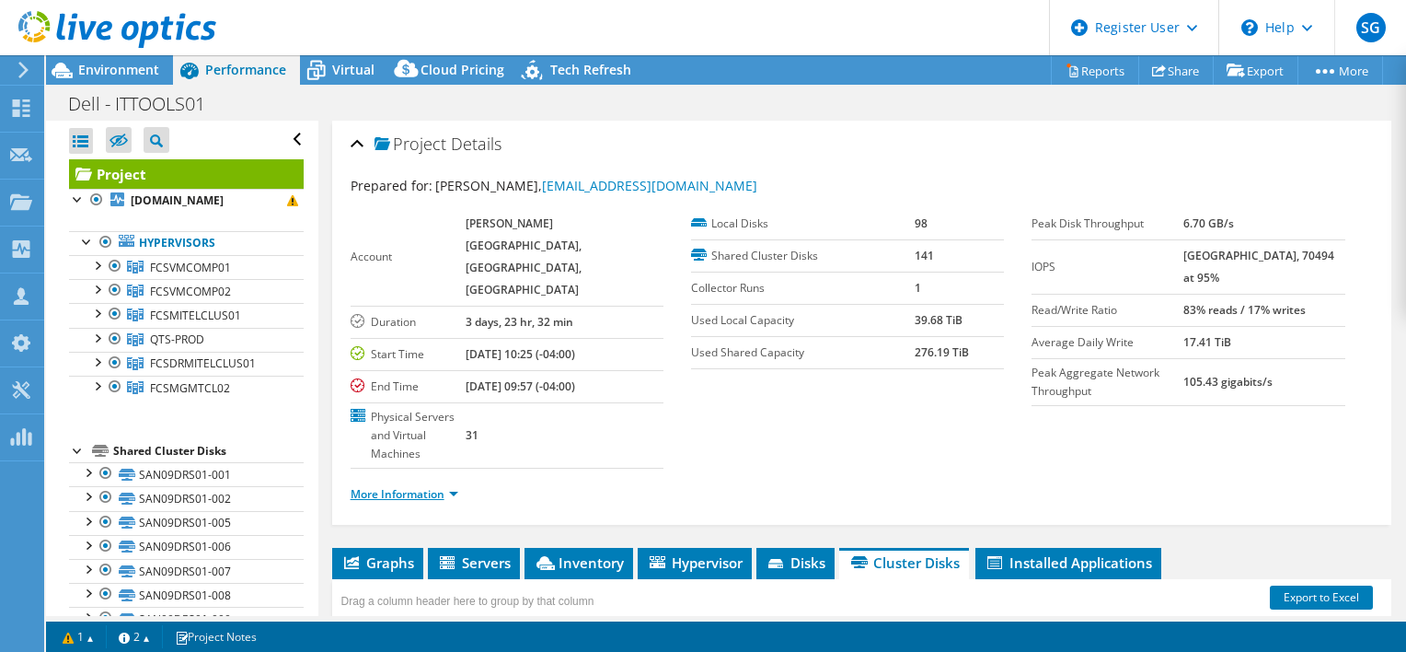
click at [434, 486] on link "More Information" at bounding box center [405, 494] width 108 height 16
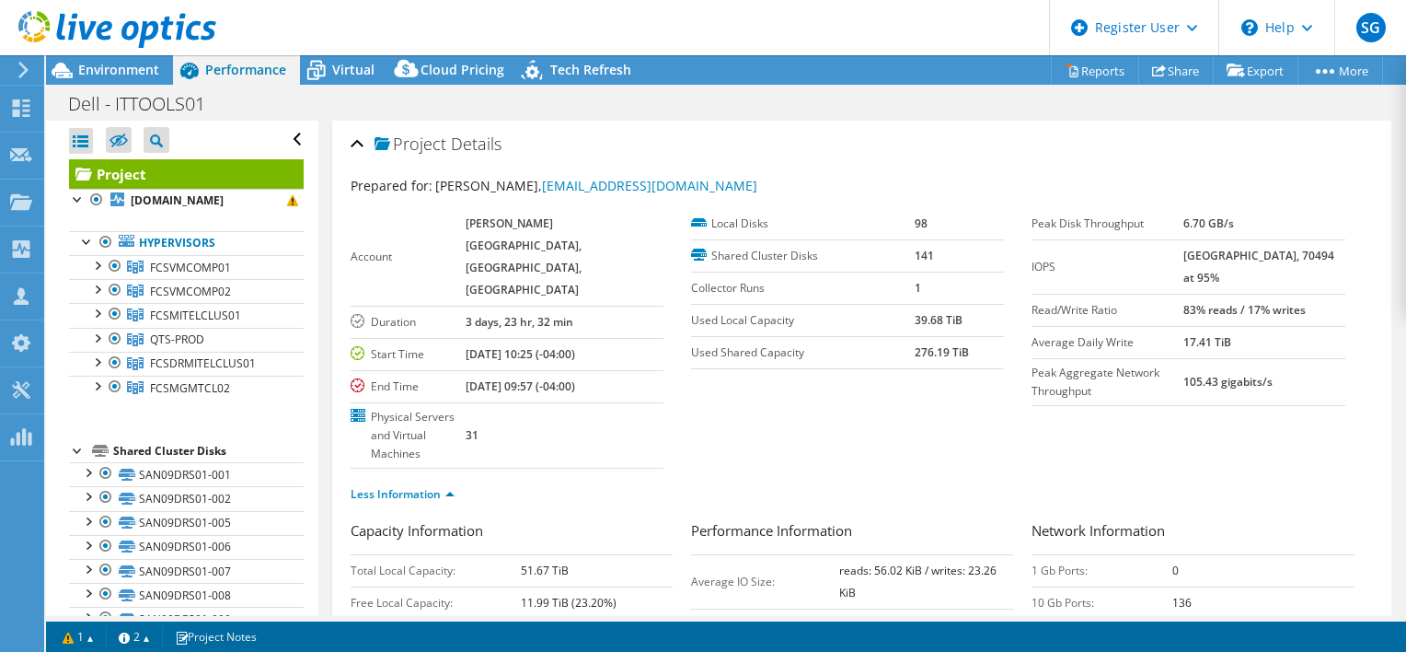
click at [722, 479] on ul "Less Information" at bounding box center [862, 491] width 1022 height 25
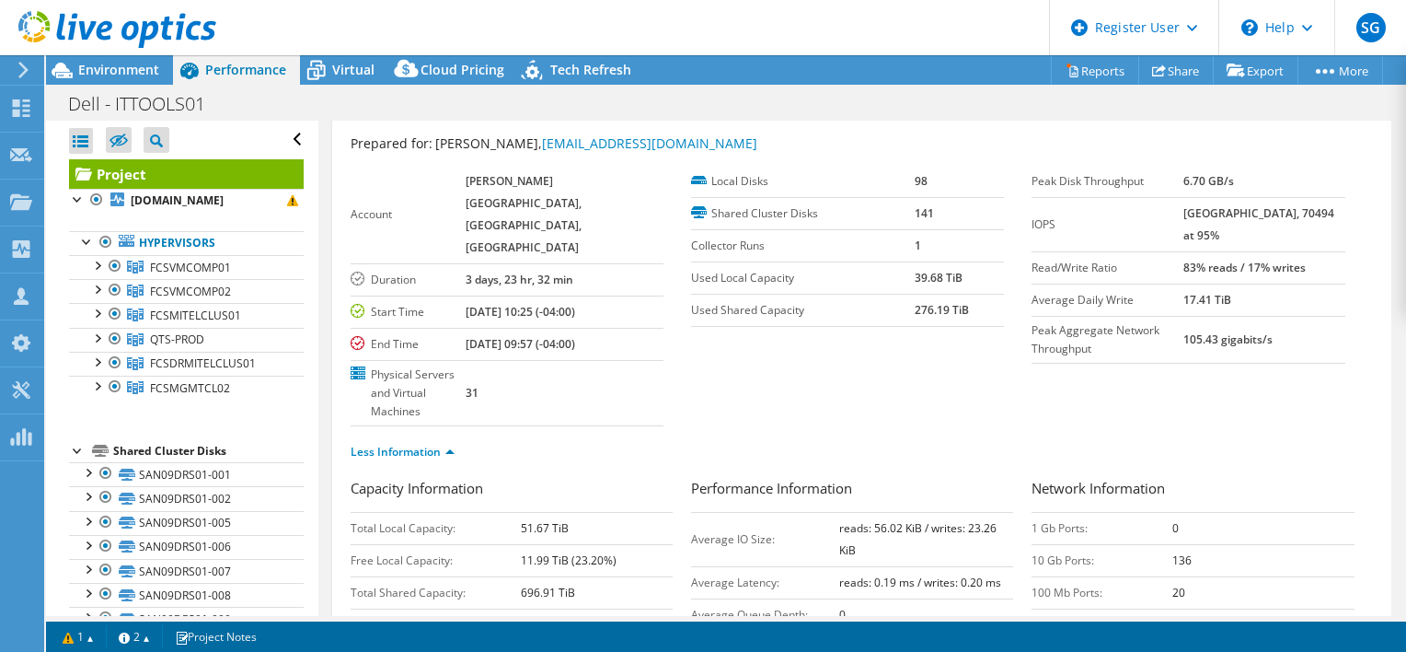
scroll to position [47, 0]
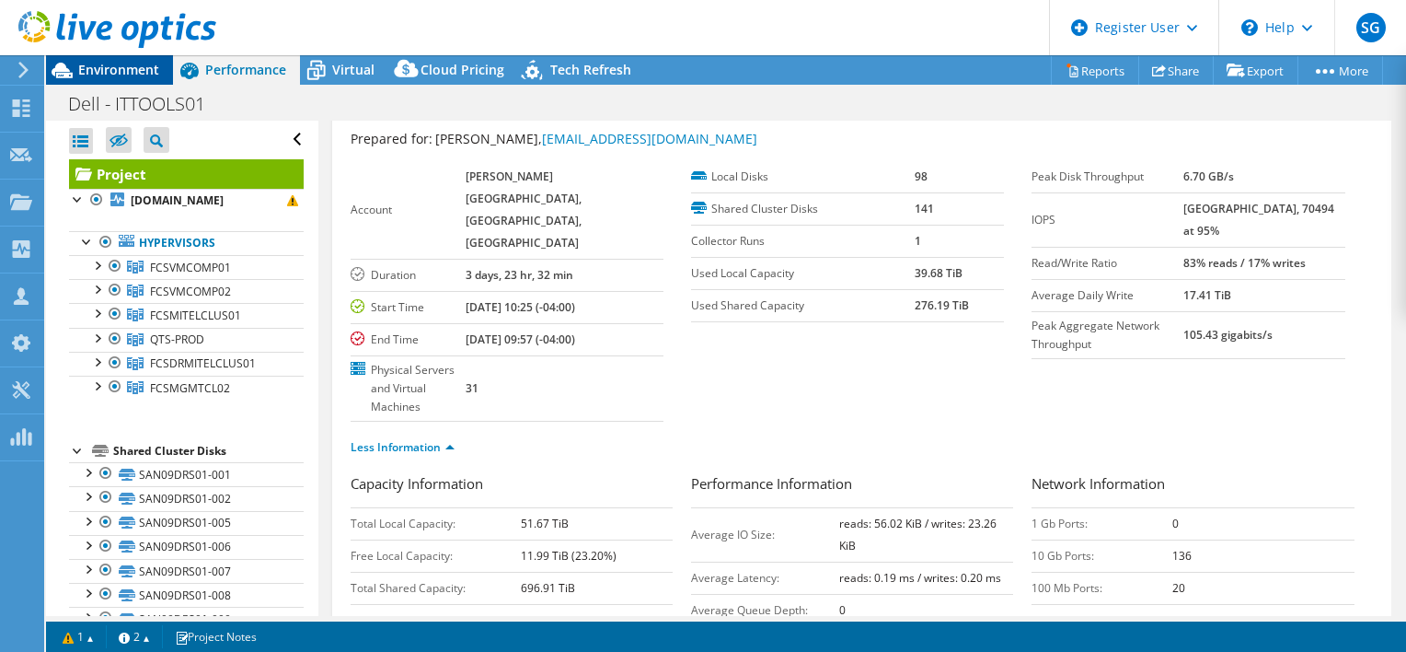
click at [74, 70] on icon at bounding box center [62, 70] width 32 height 32
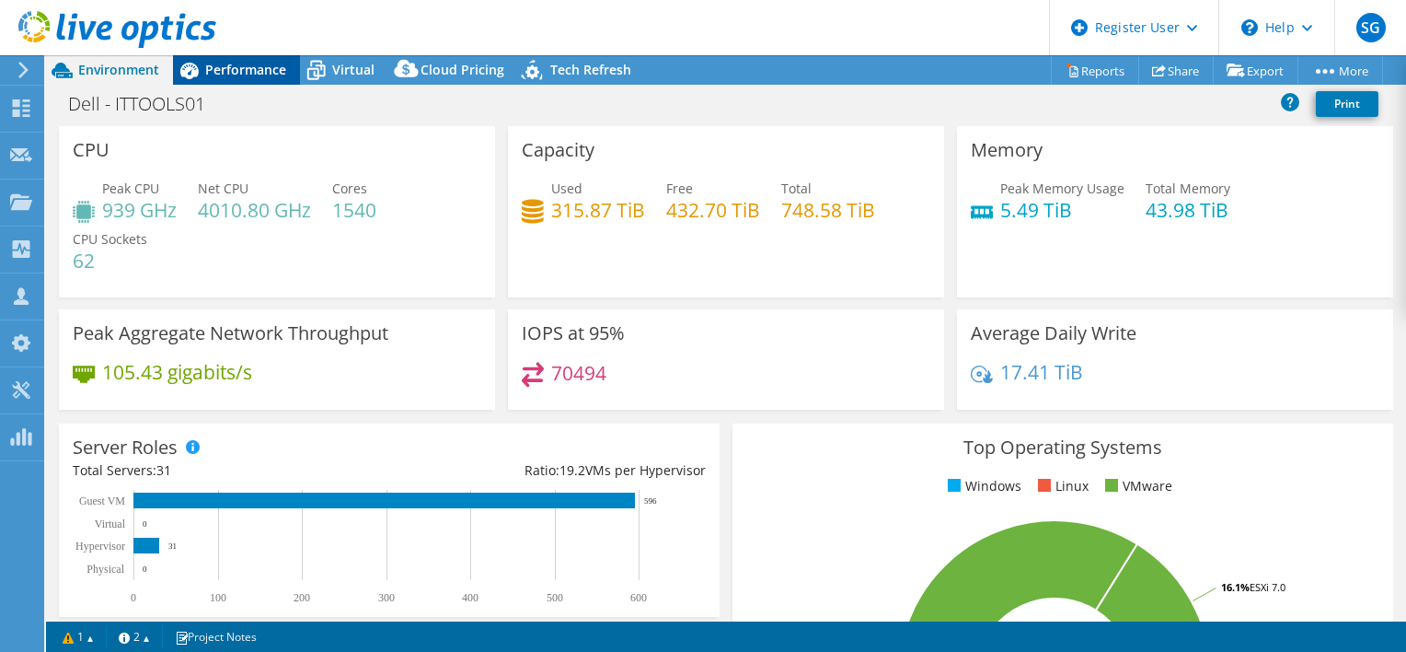
click at [225, 61] on span "Performance" at bounding box center [245, 69] width 81 height 17
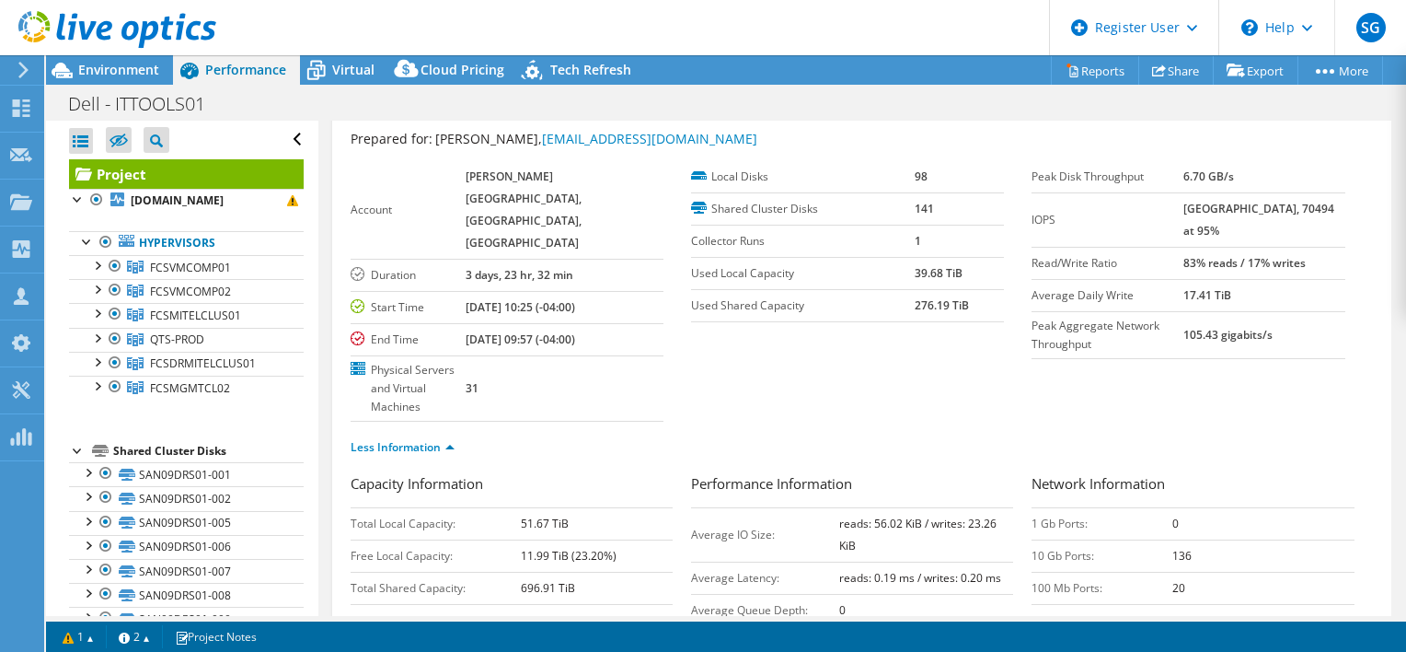
click at [987, 433] on ul "Less Information" at bounding box center [862, 445] width 1022 height 25
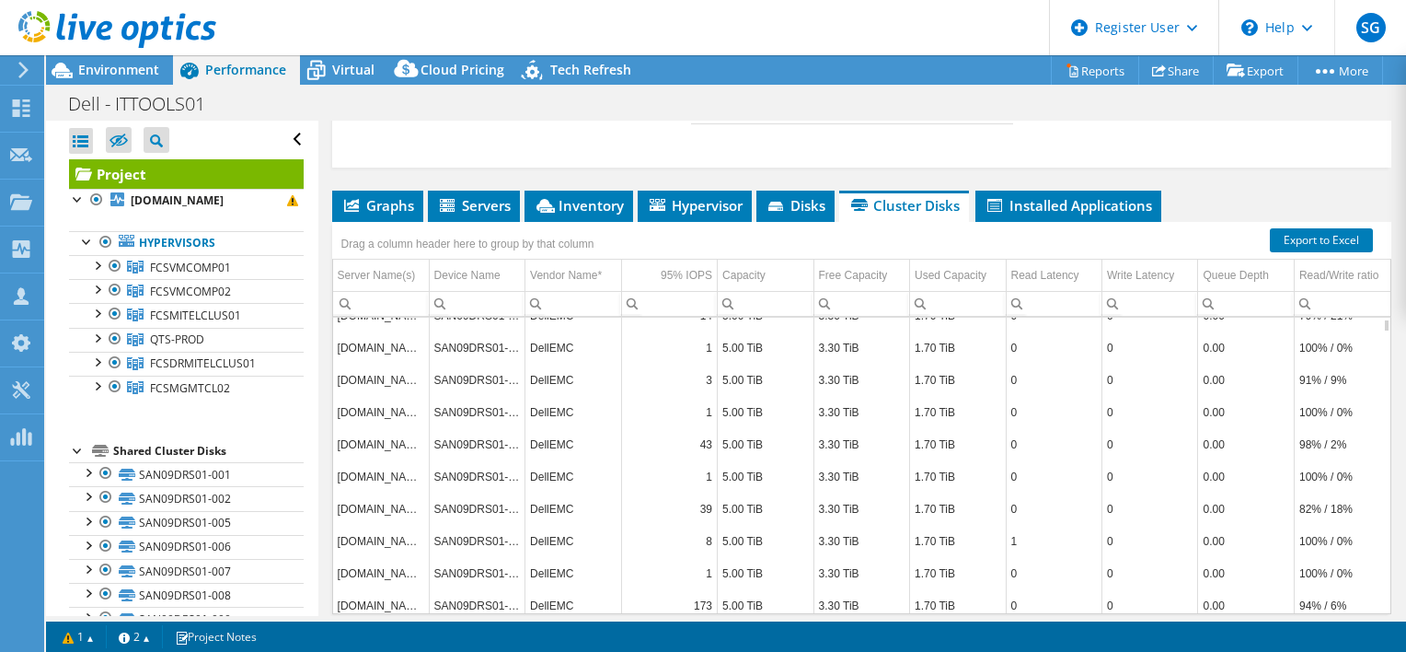
scroll to position [221, 0]
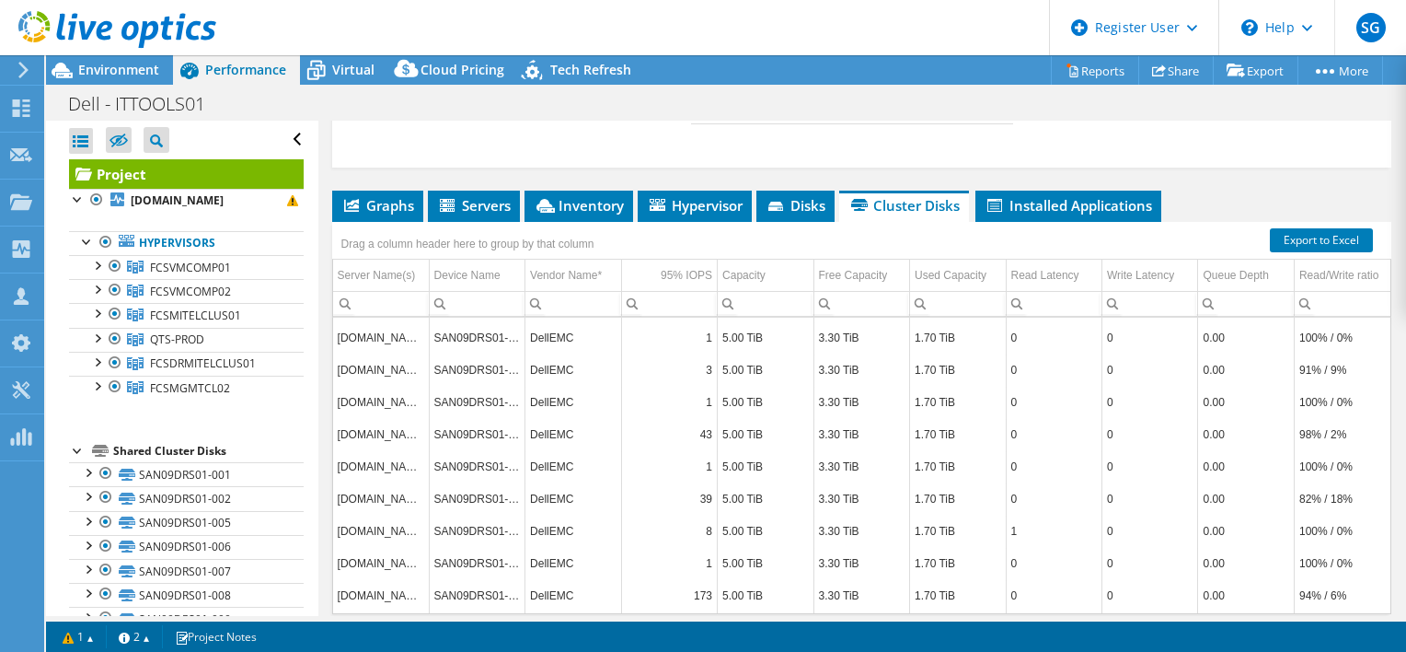
click at [844, 190] on li "Cluster Disks" at bounding box center [904, 205] width 130 height 31
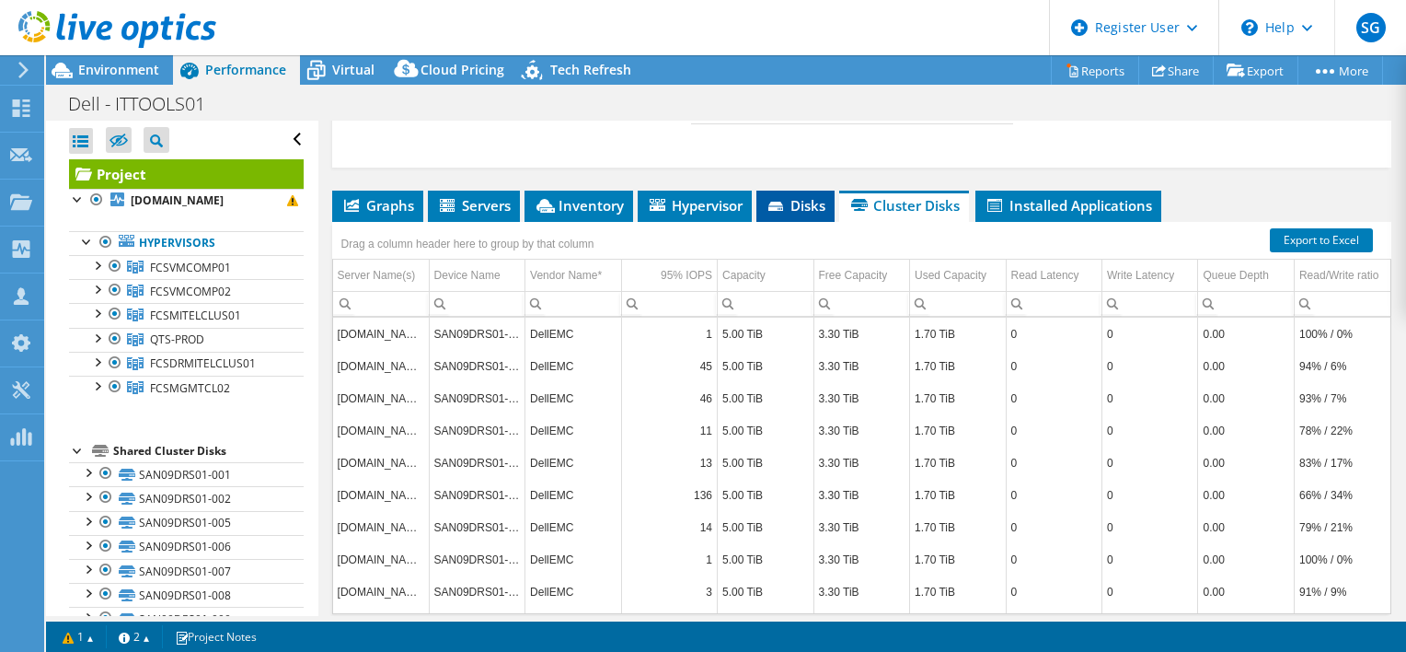
click at [806, 196] on span "Disks" at bounding box center [796, 205] width 60 height 18
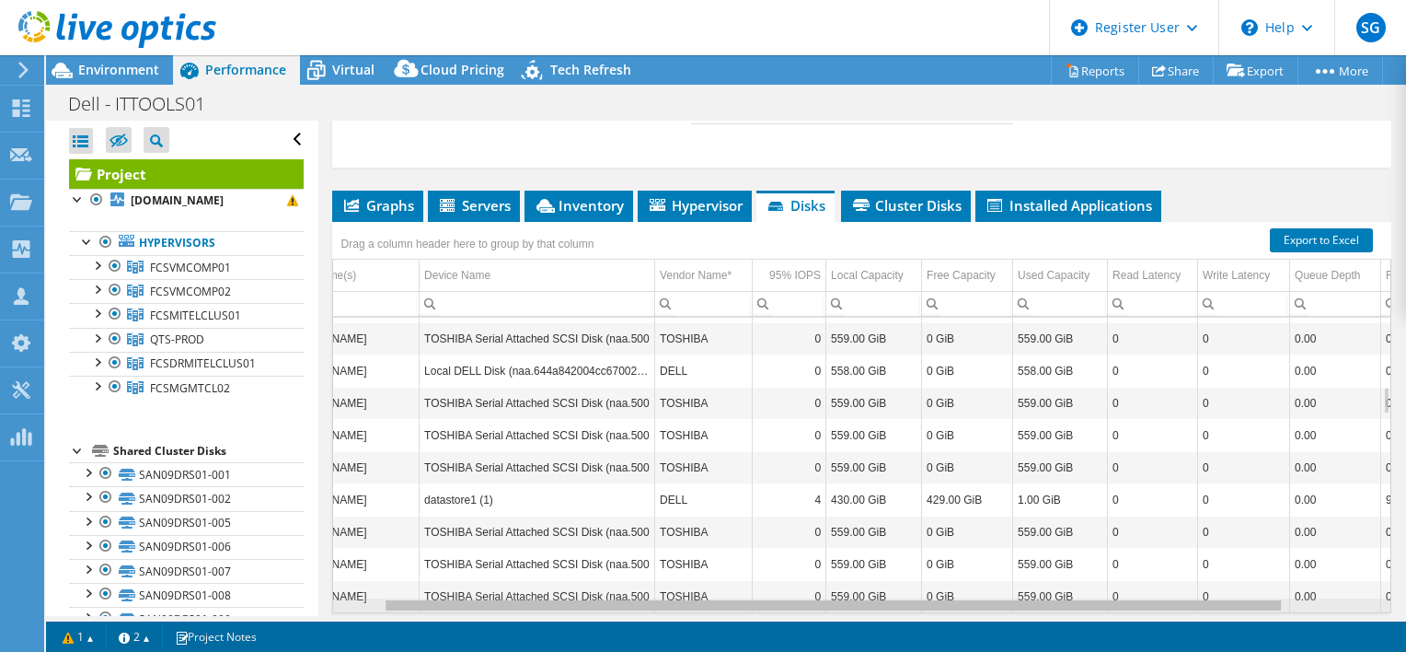
scroll to position [0, 59]
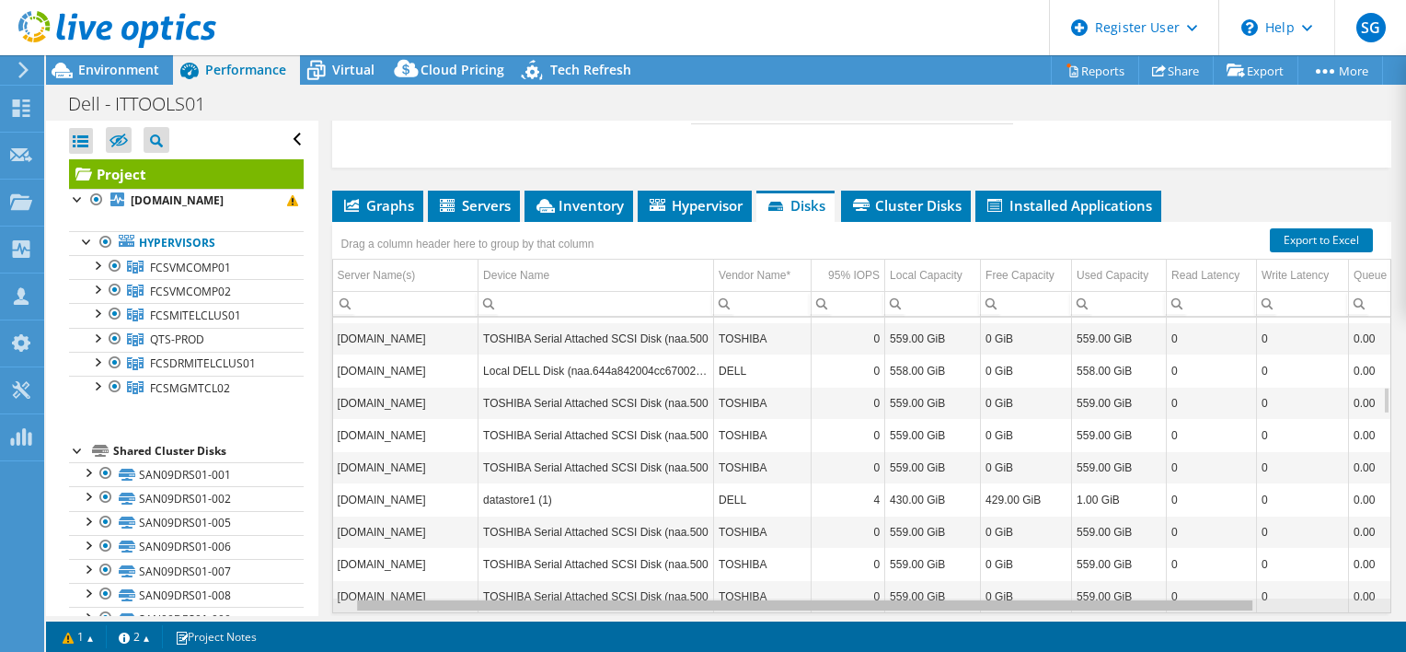
drag, startPoint x: 836, startPoint y: 539, endPoint x: 807, endPoint y: 555, distance: 32.5
click at [807, 555] on body "SG Dell User Sachin Ganeshbabu Sachin.Ganeshbabu@Dell.com Dell My Profile Log O…" at bounding box center [703, 326] width 1406 height 652
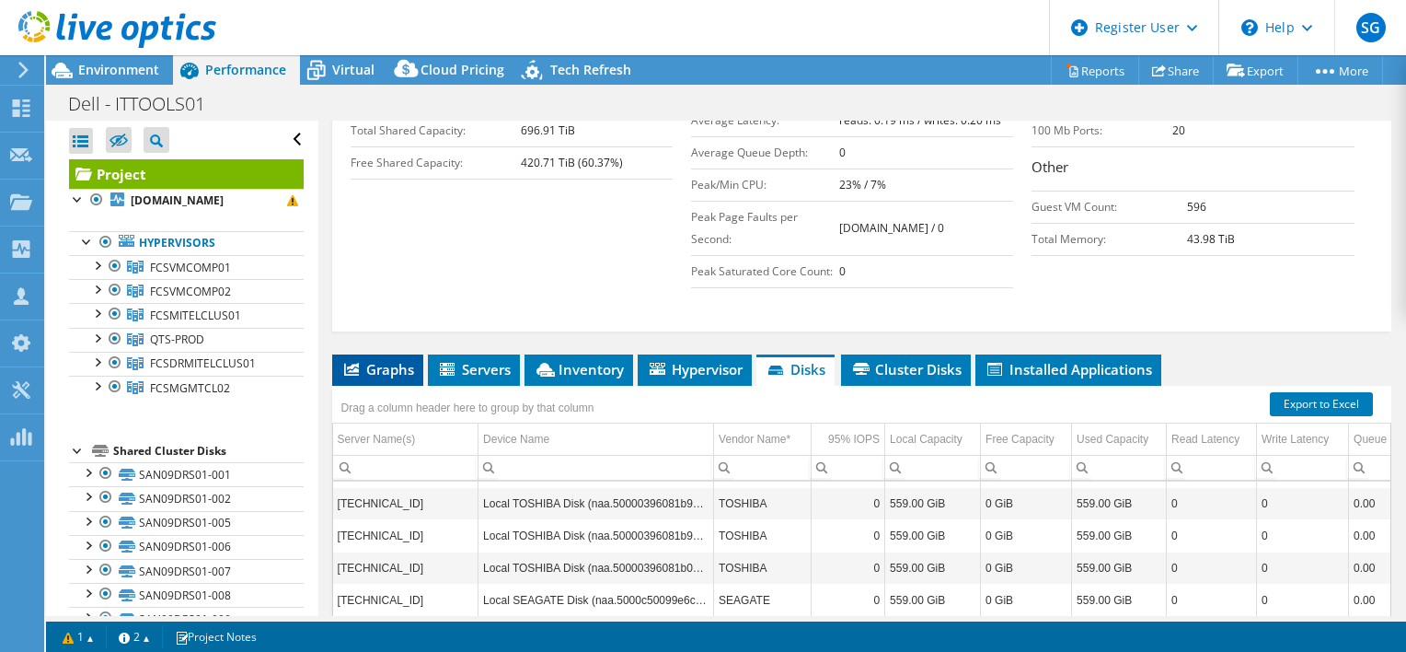
click at [391, 360] on span "Graphs" at bounding box center [377, 369] width 73 height 18
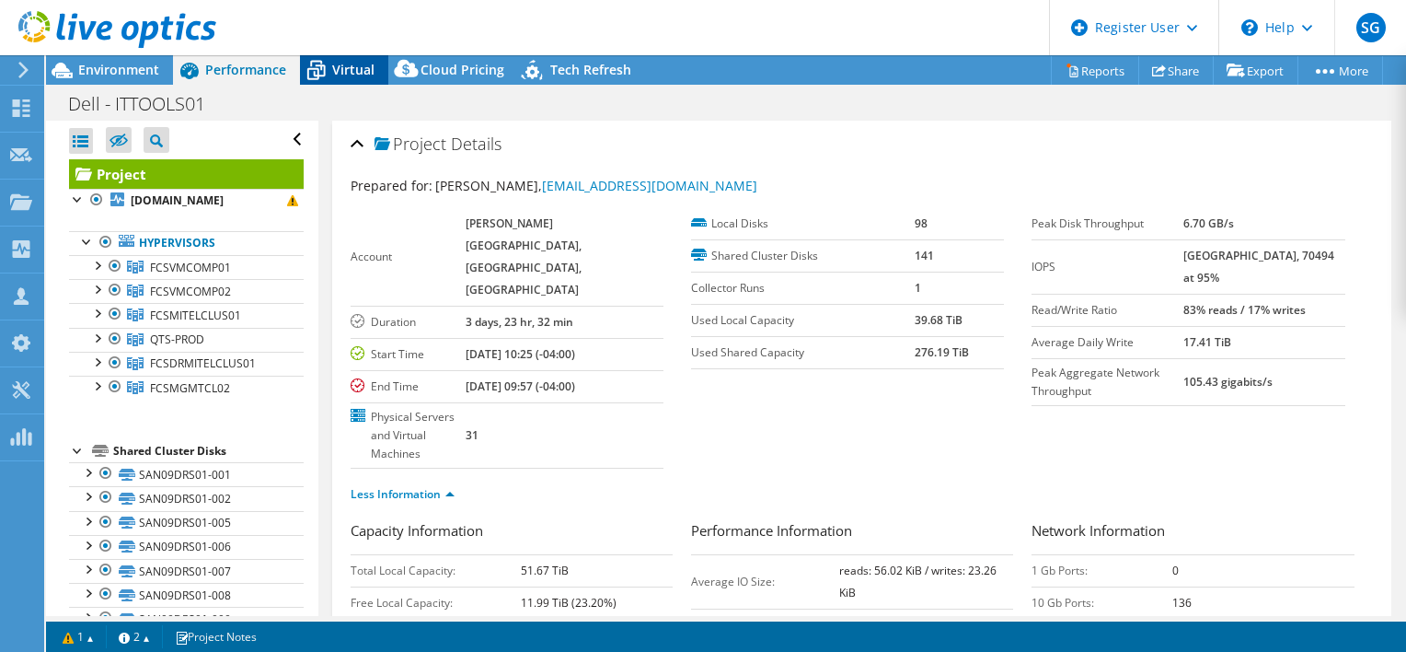
click at [350, 77] on span "Virtual" at bounding box center [353, 69] width 42 height 17
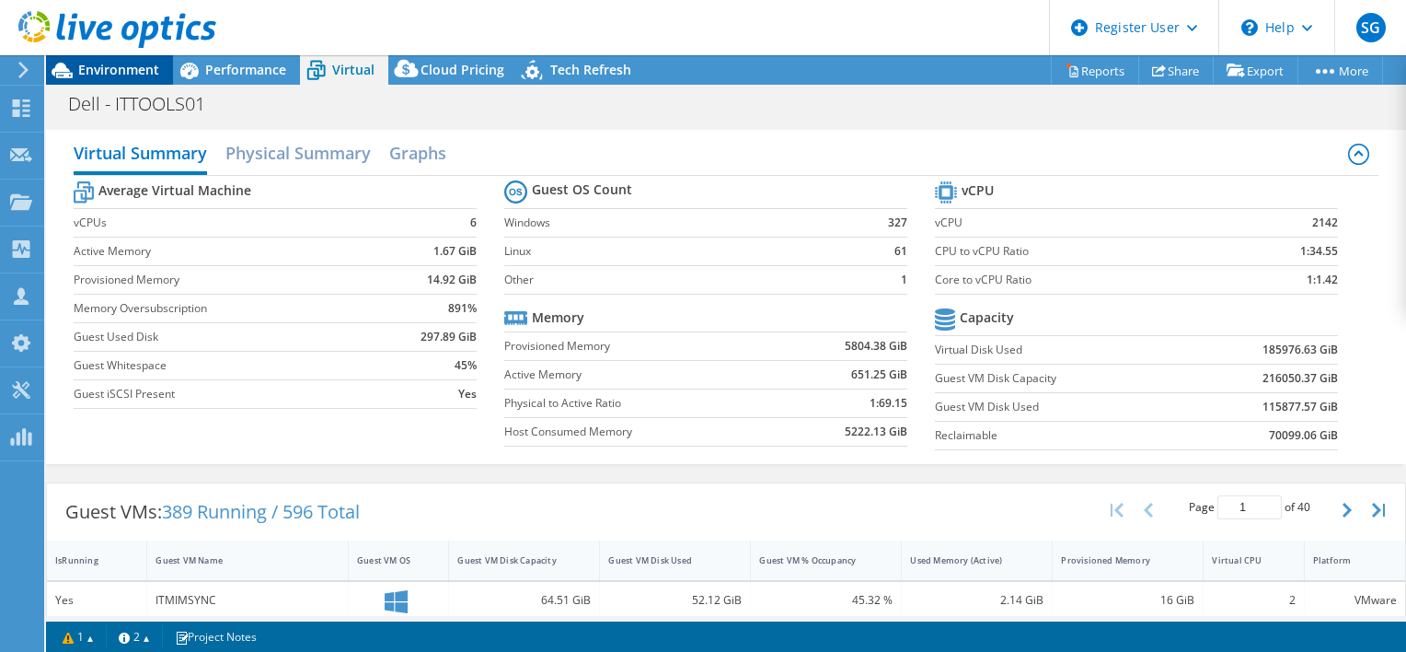
click at [101, 82] on div "Environment" at bounding box center [109, 69] width 127 height 29
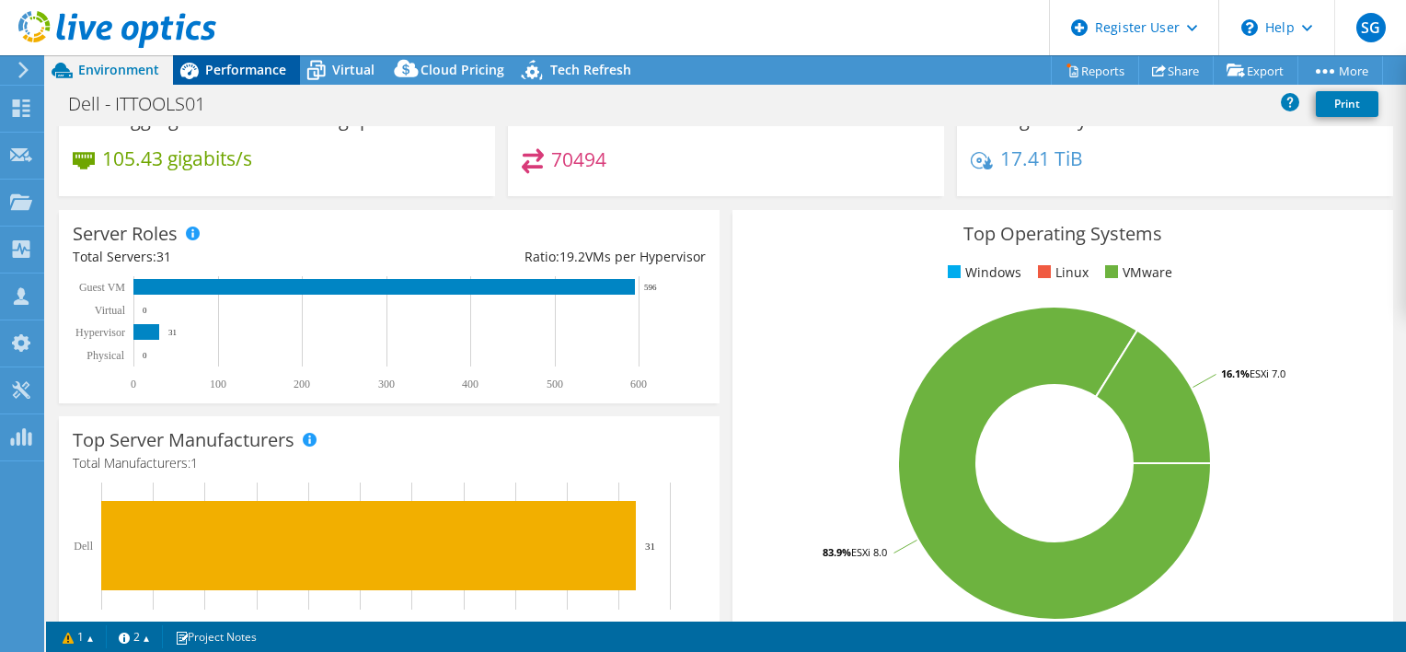
click at [262, 84] on div "Performance" at bounding box center [236, 69] width 127 height 29
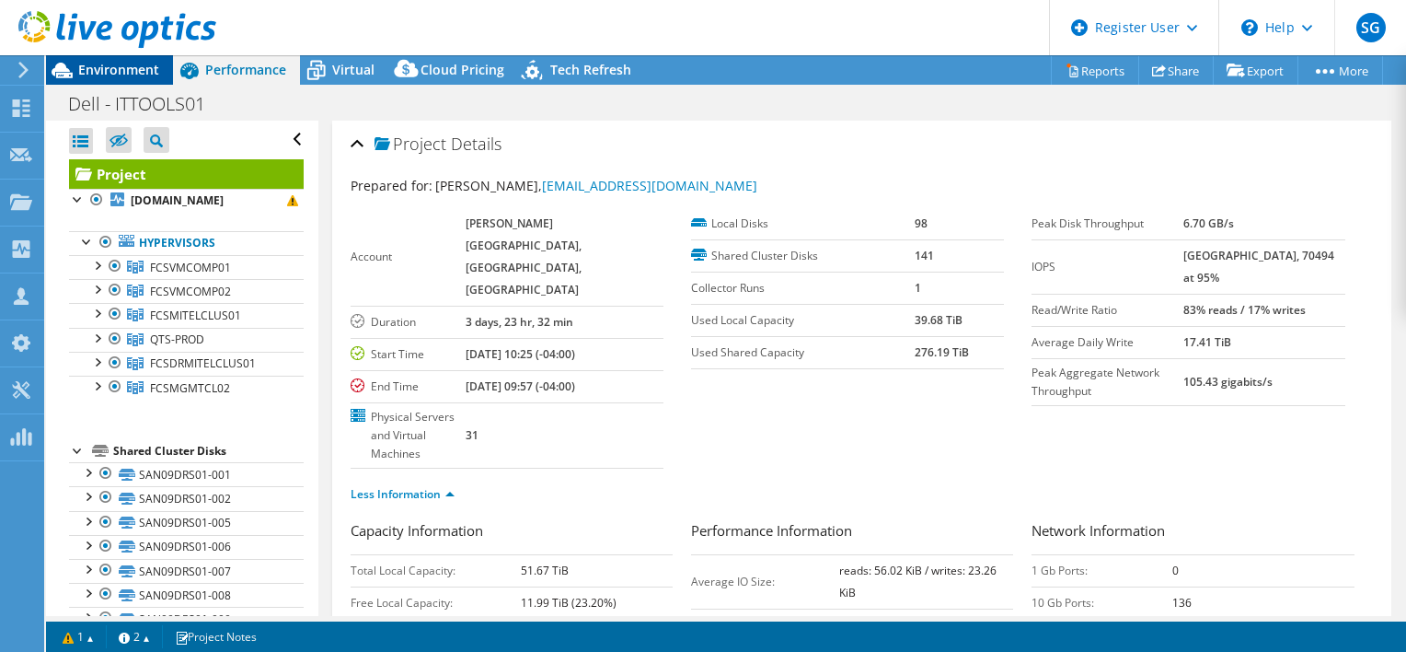
click at [114, 76] on span "Environment" at bounding box center [118, 69] width 81 height 17
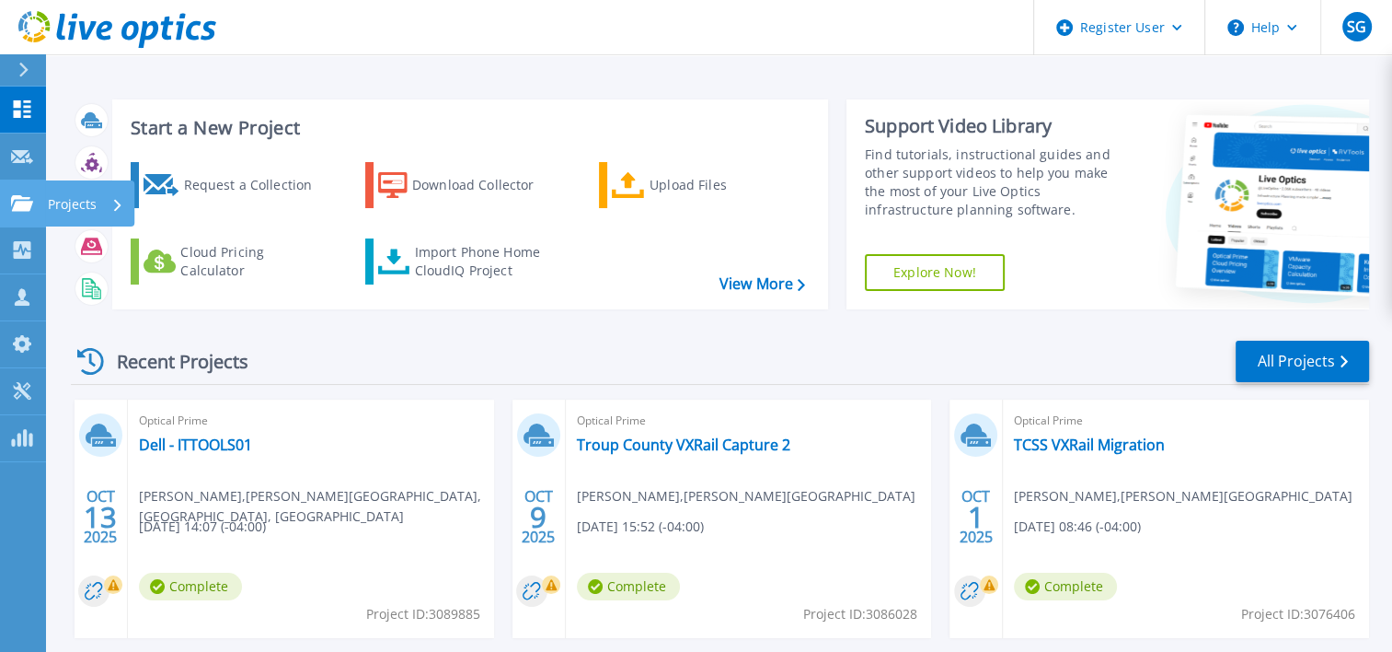
click at [22, 202] on icon at bounding box center [22, 203] width 22 height 16
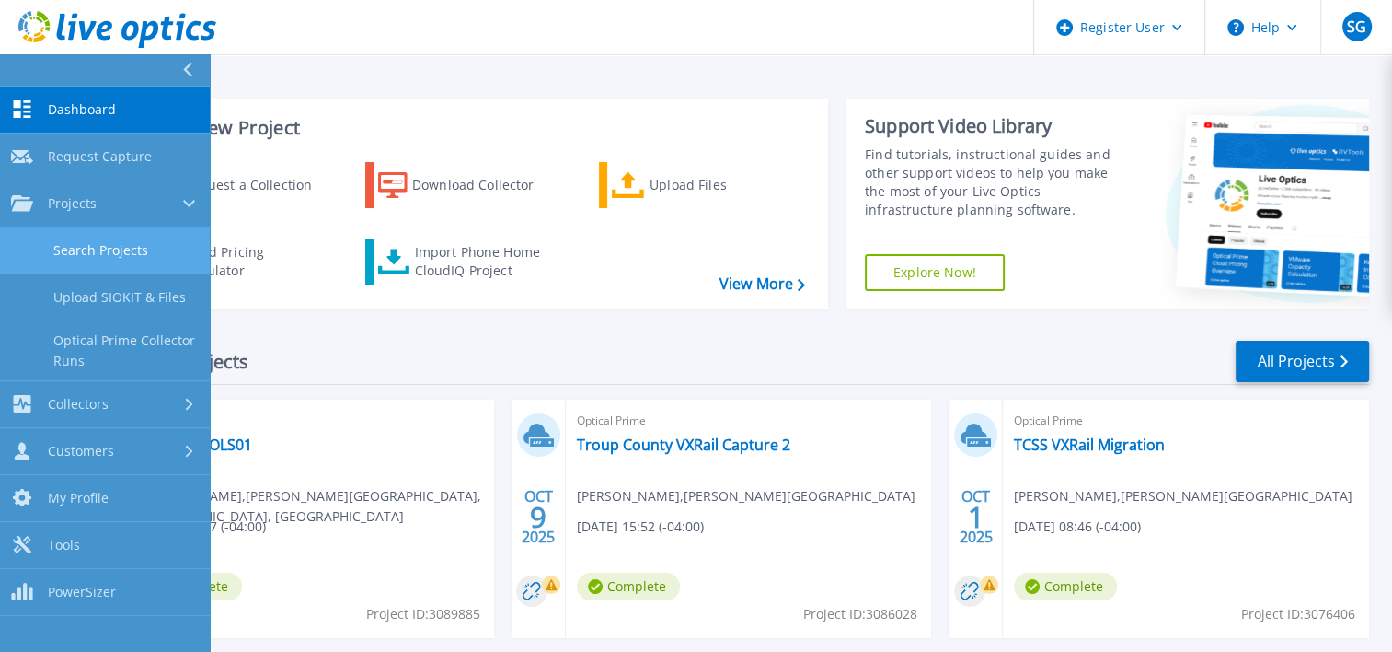
click at [130, 269] on link "Search Projects" at bounding box center [105, 250] width 210 height 47
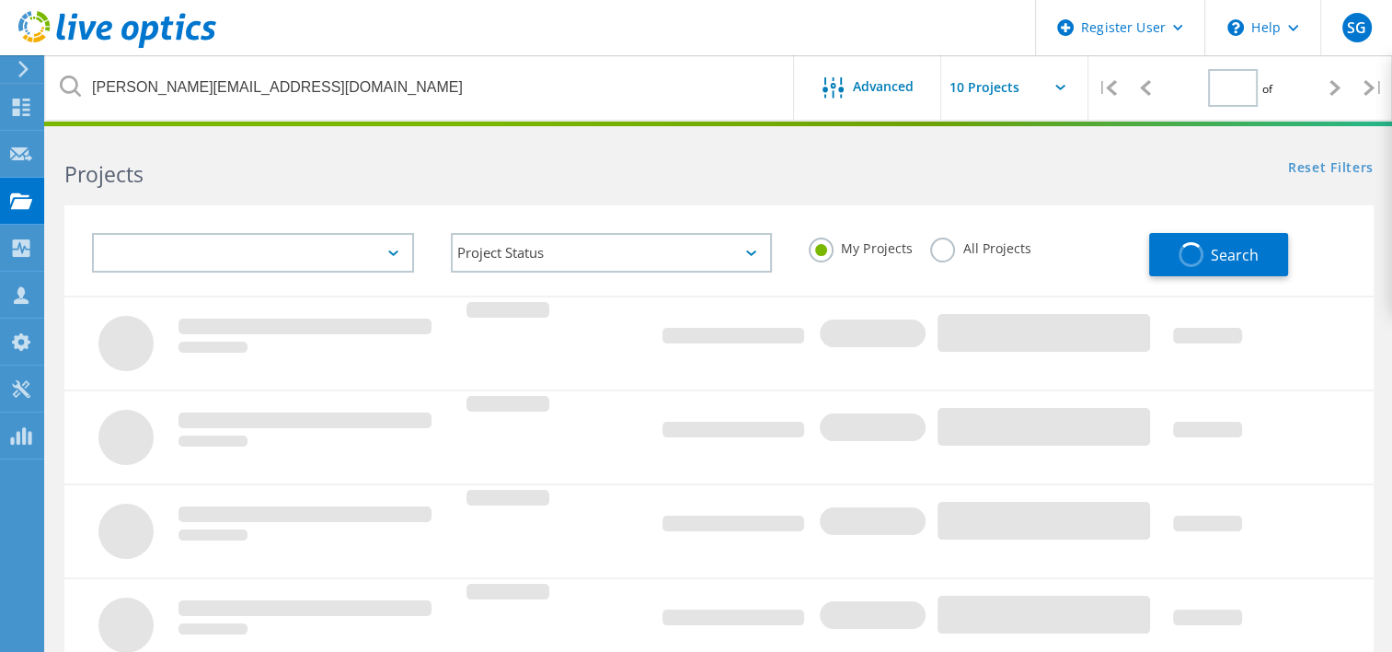
type input "1"
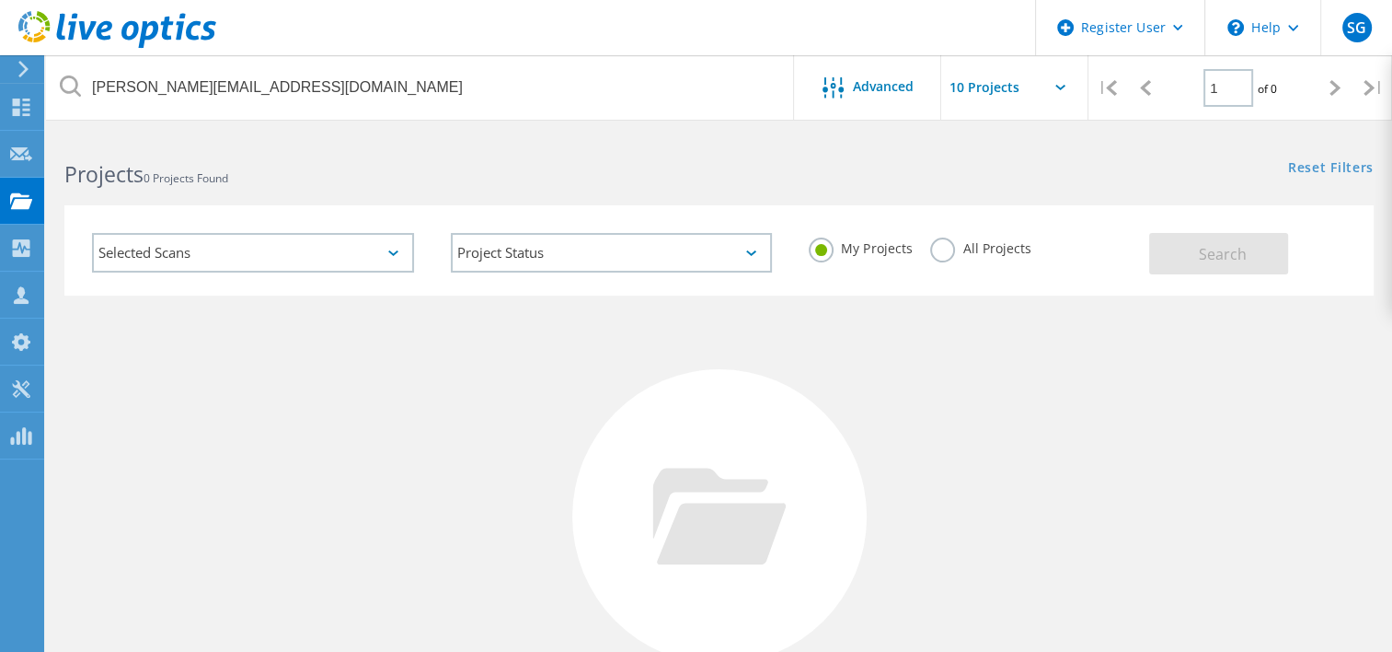
click at [965, 261] on div "All Projects" at bounding box center [980, 250] width 100 height 27
click at [931, 248] on label "All Projects" at bounding box center [980, 245] width 100 height 17
click at [0, 0] on input "All Projects" at bounding box center [0, 0] width 0 height 0
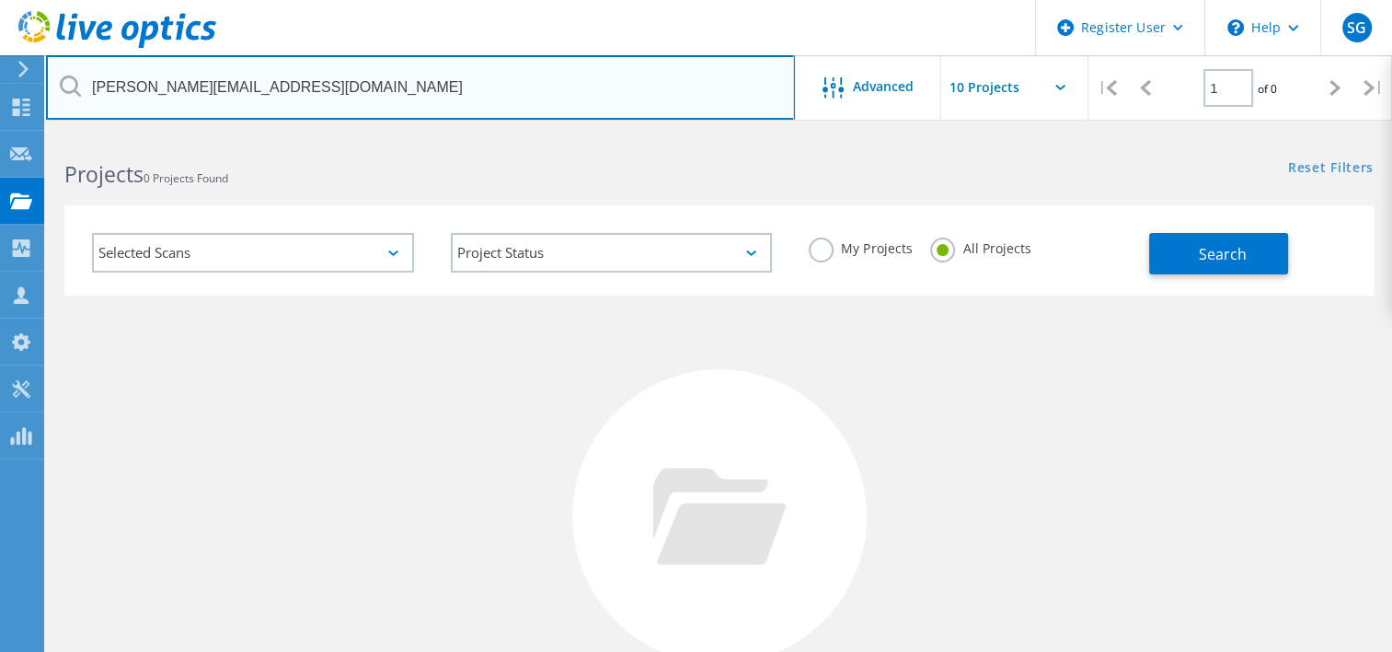
click at [369, 81] on input "tarajee.white@norcrossga.net" at bounding box center [420, 87] width 749 height 64
paste input "[EMAIL_ADDRESS][DOMAIN_NAME]"
type input "[EMAIL_ADDRESS][DOMAIN_NAME]"
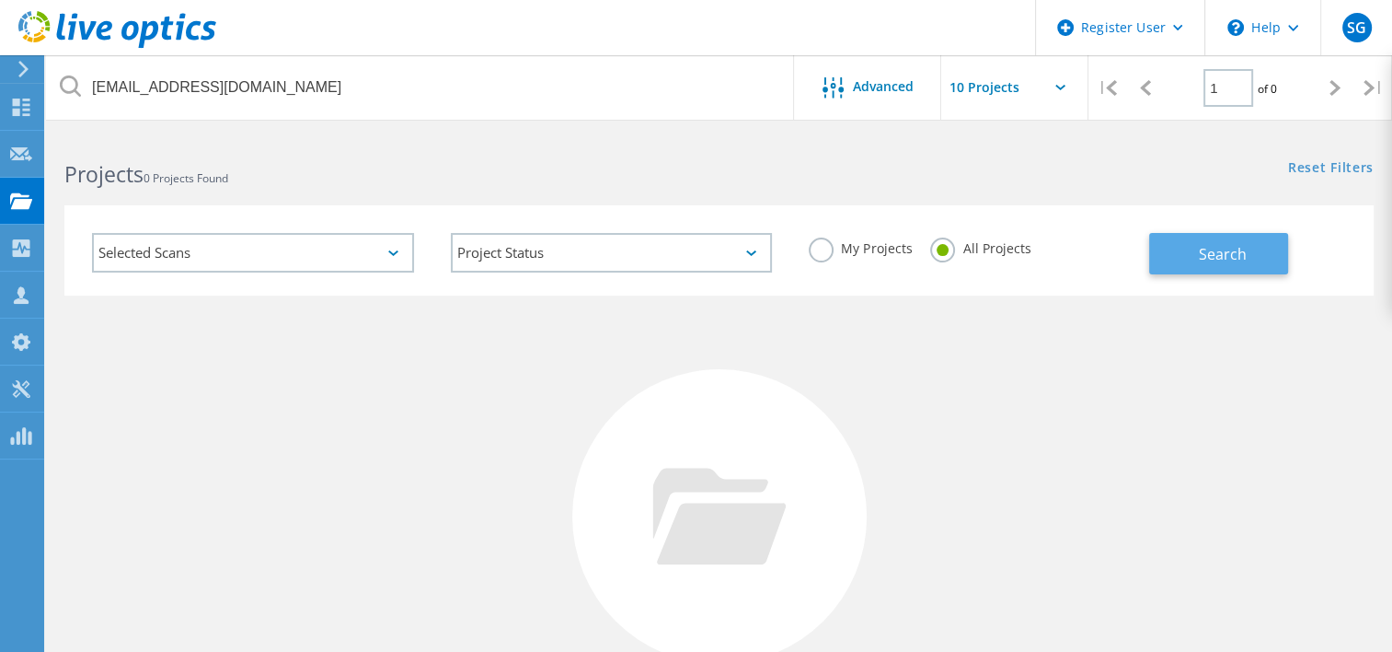
click at [1176, 233] on button "Search" at bounding box center [1218, 253] width 139 height 41
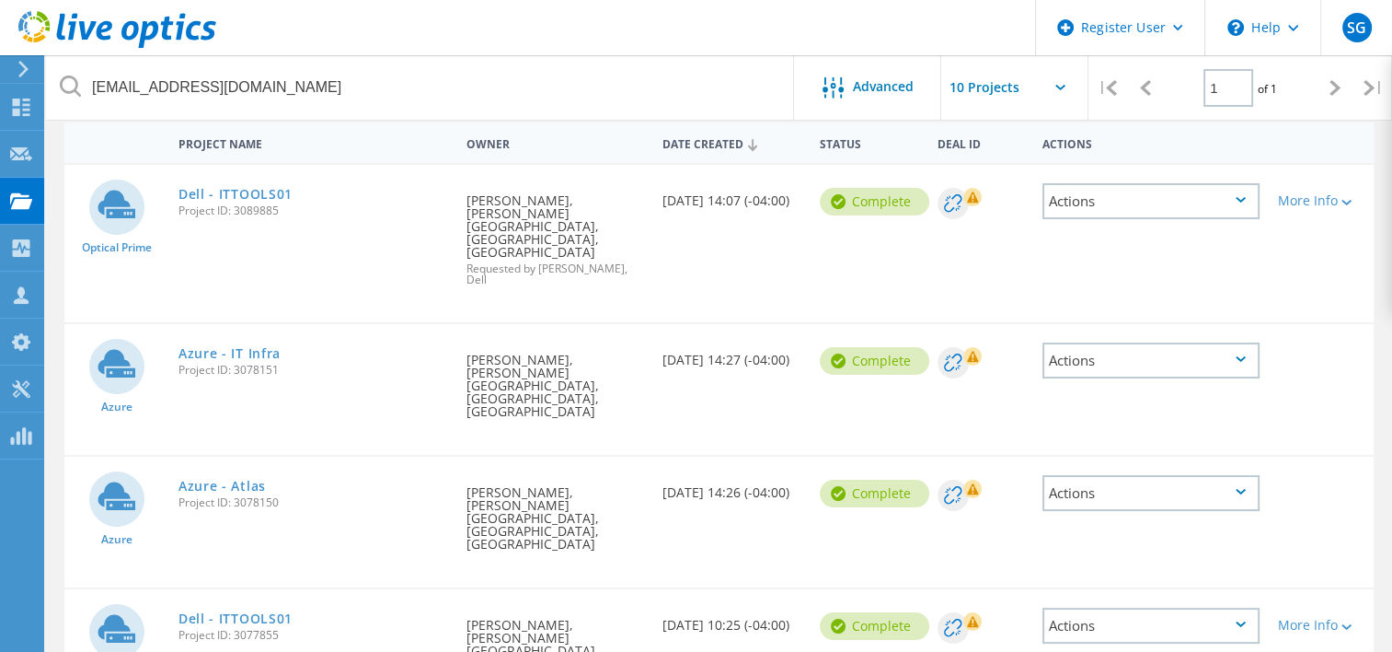
scroll to position [173, 0]
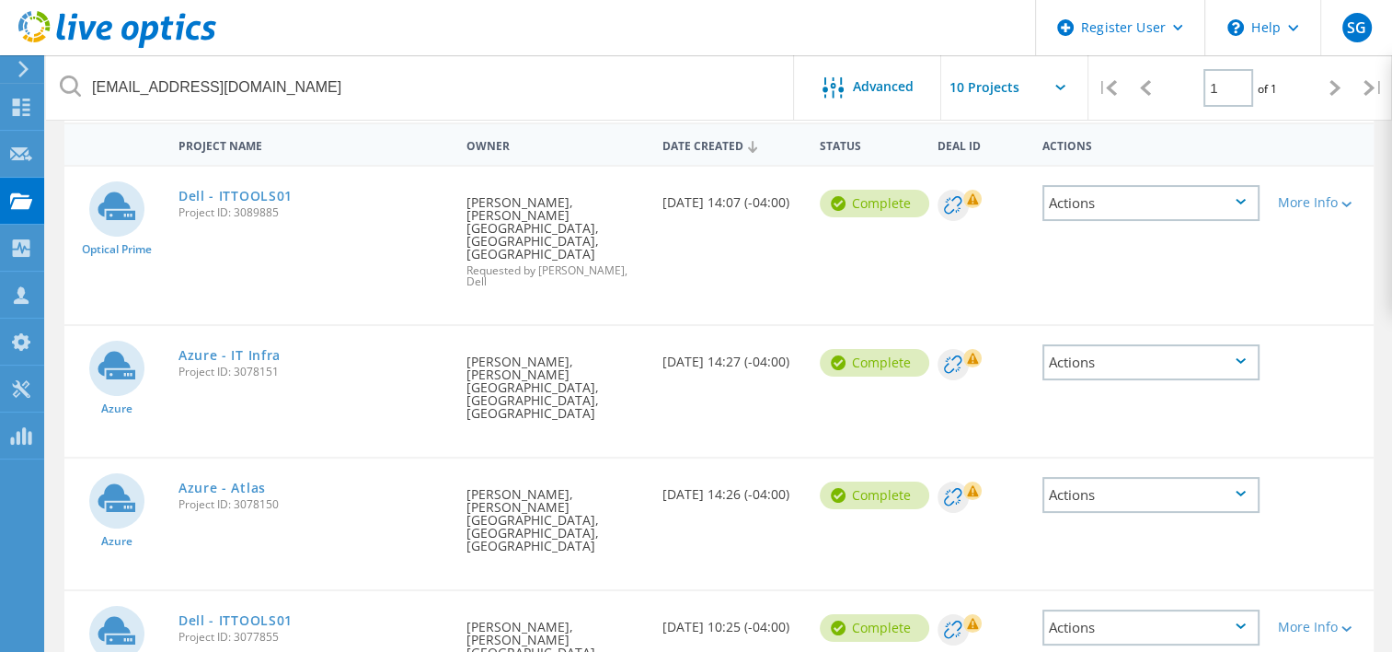
click at [1303, 185] on div "More Info" at bounding box center [1321, 197] width 105 height 61
click at [1330, 210] on div "More Info" at bounding box center [1321, 197] width 105 height 61
click at [1318, 206] on div "More Info" at bounding box center [1321, 202] width 87 height 13
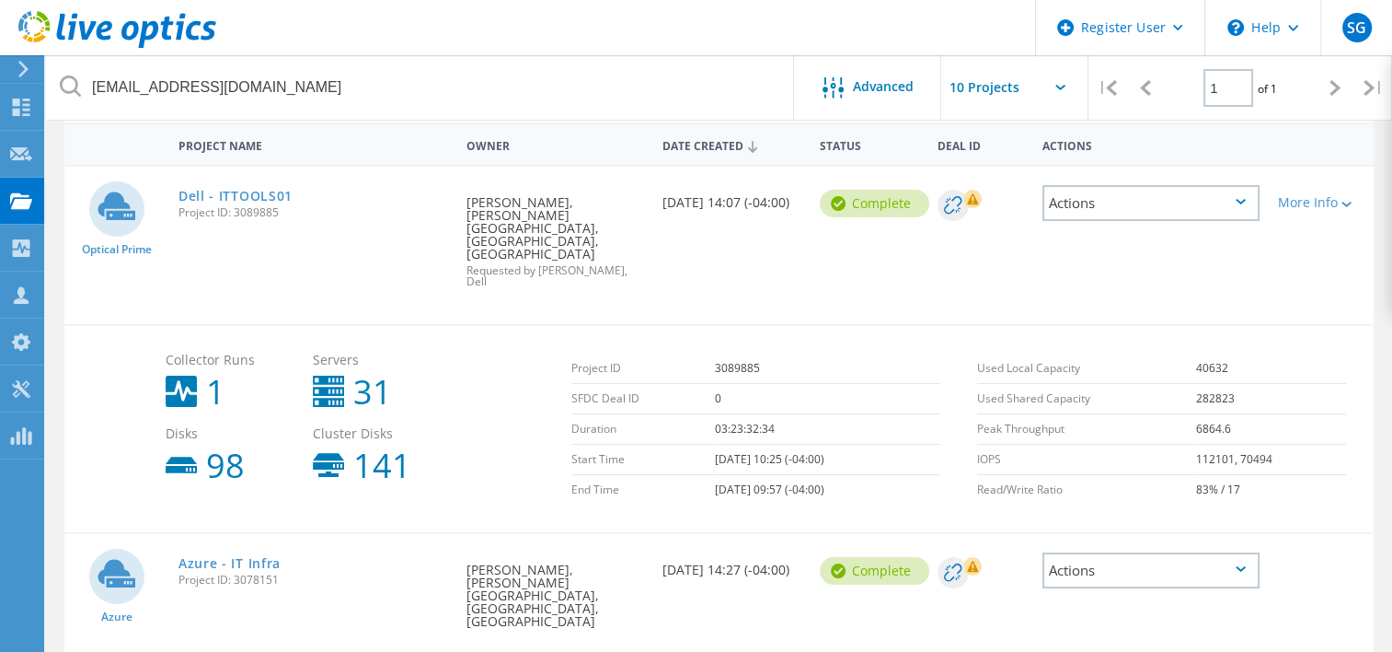
scroll to position [418, 0]
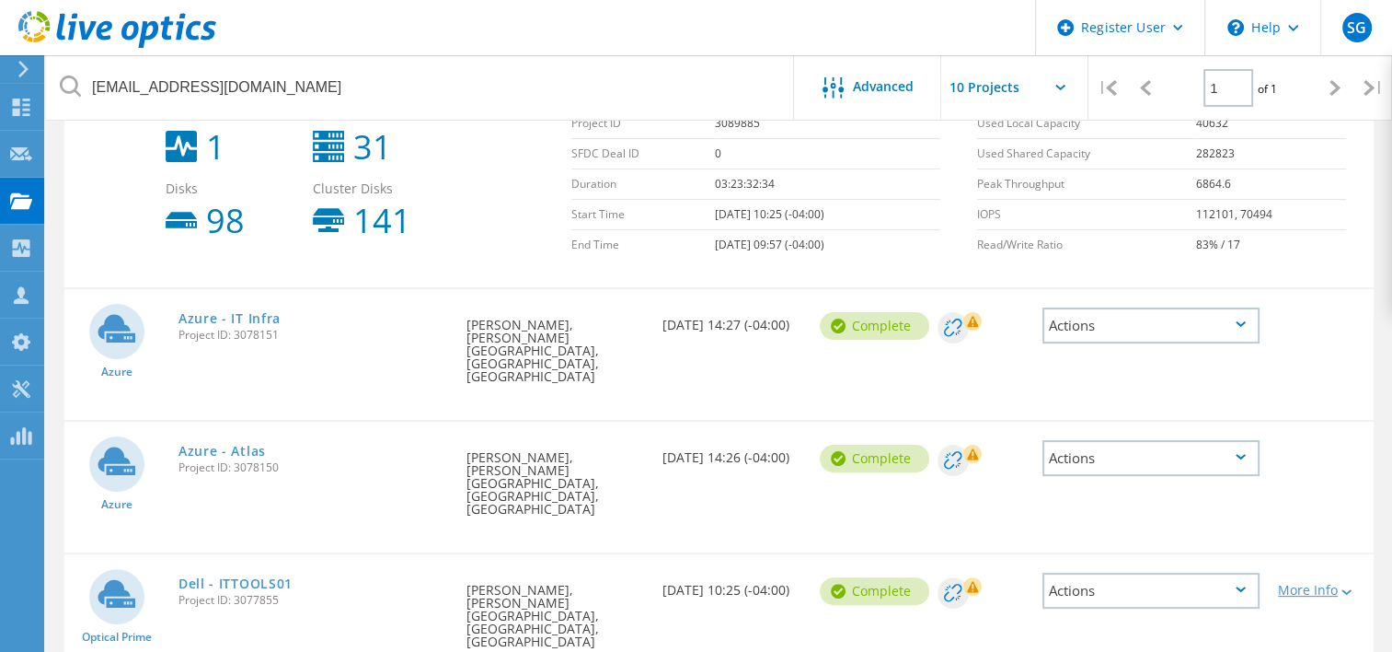
click at [1296, 583] on div "More Info" at bounding box center [1321, 589] width 87 height 13
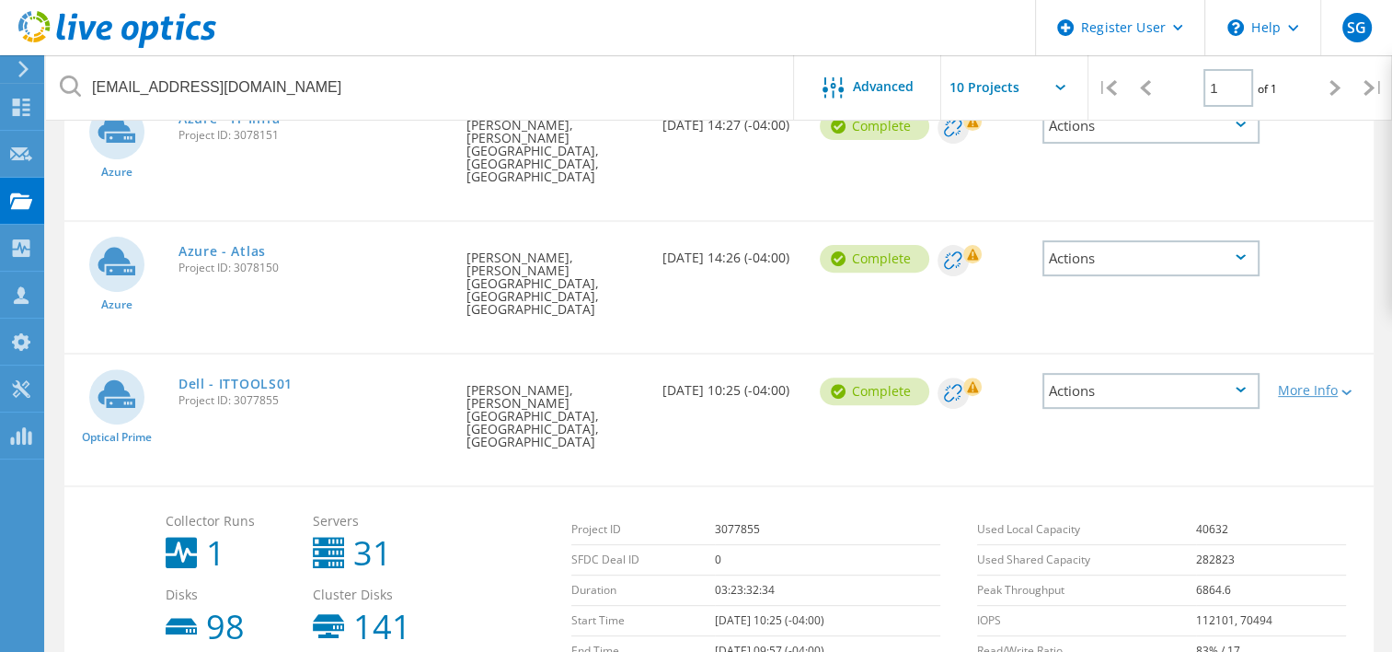
scroll to position [0, 0]
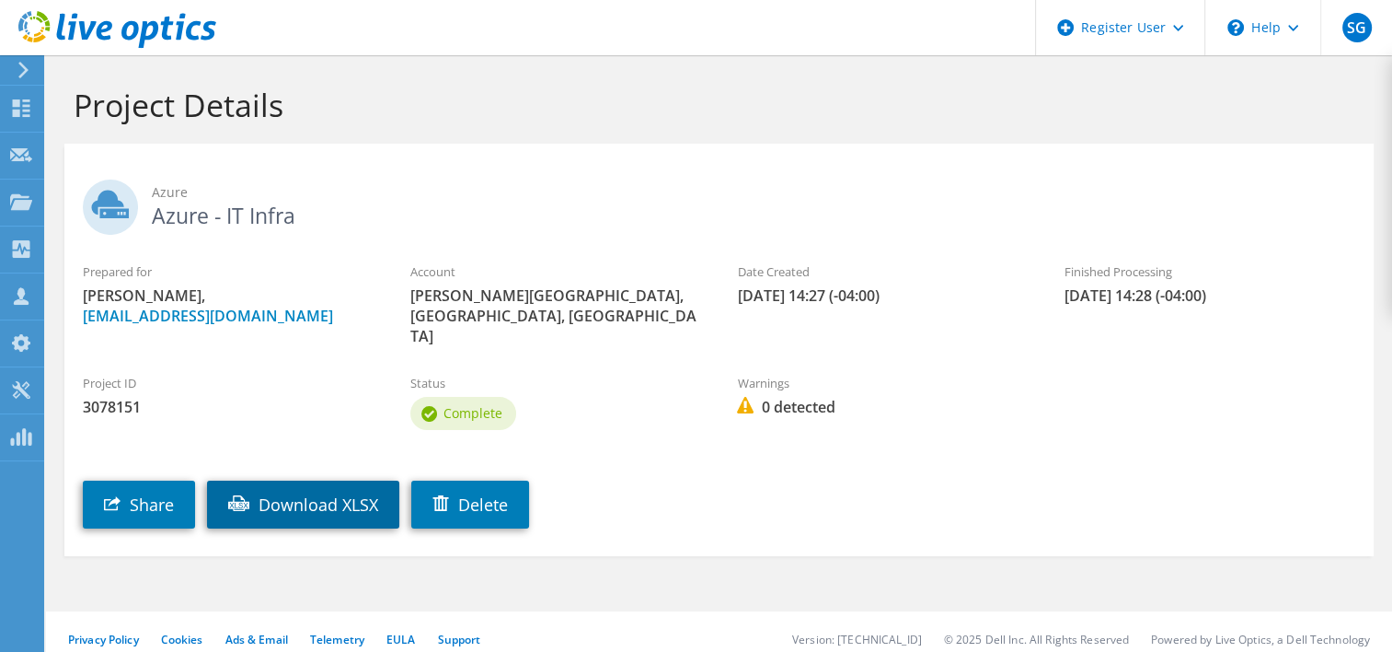
click at [331, 494] on link "Download XLSX" at bounding box center [303, 504] width 192 height 48
click at [858, 77] on div "Project Details" at bounding box center [719, 99] width 1328 height 88
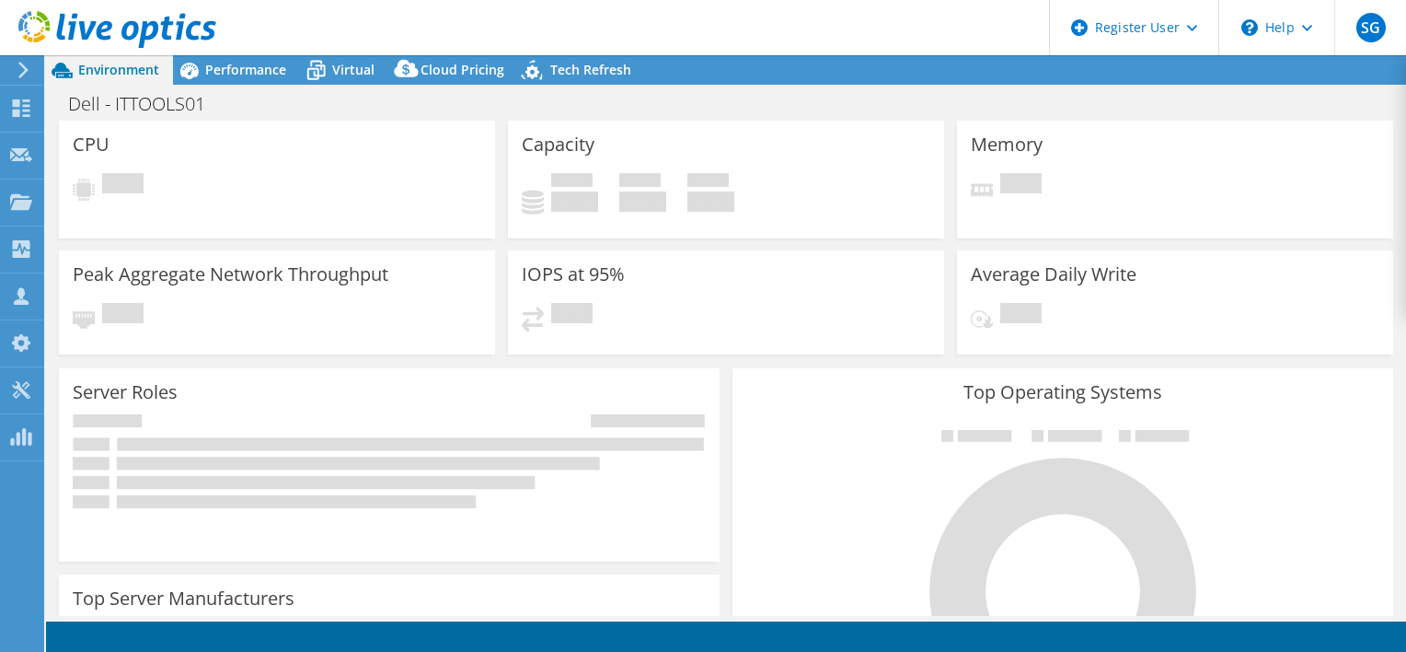
select select "USD"
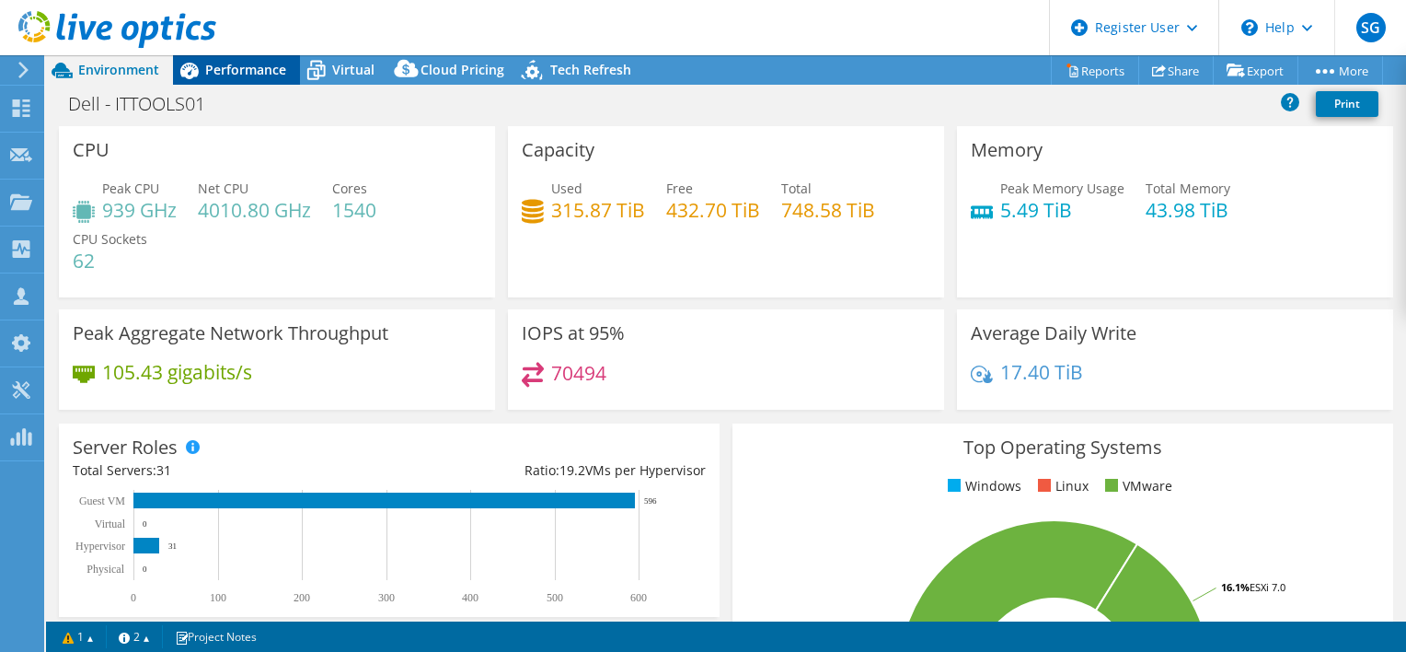
click at [239, 74] on span "Performance" at bounding box center [245, 69] width 81 height 17
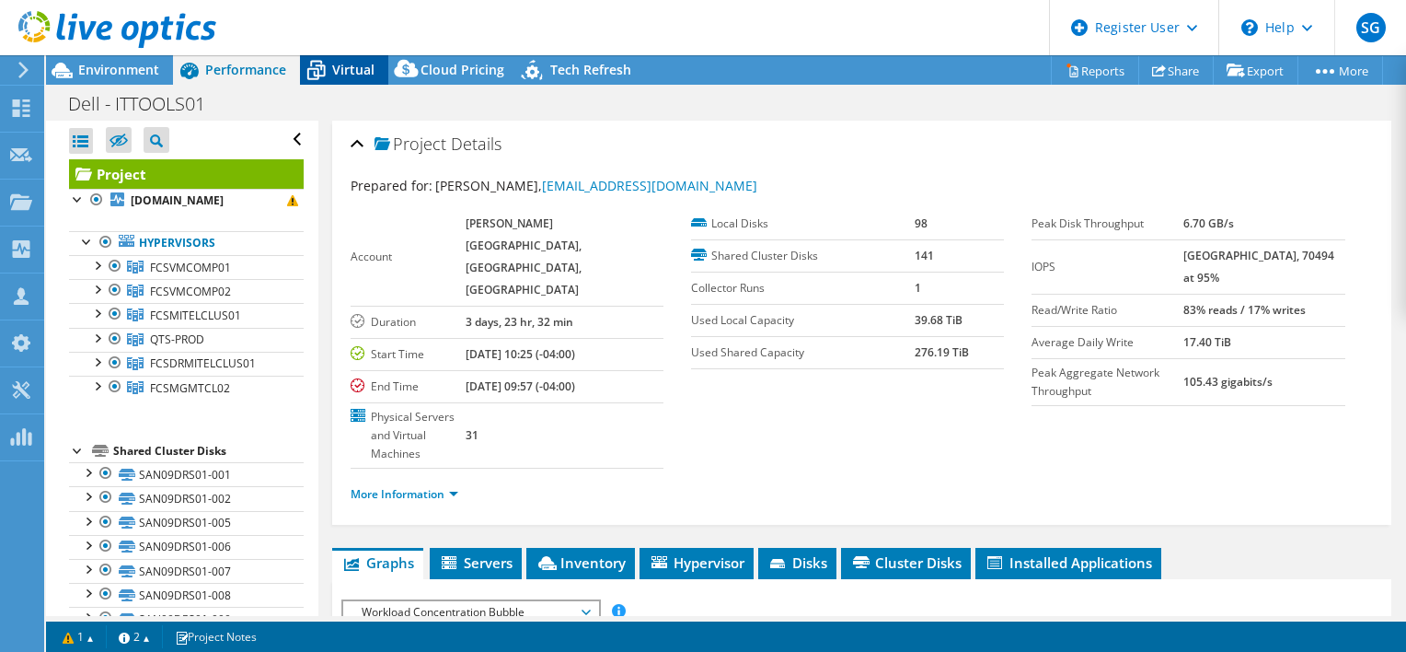
click at [346, 73] on span "Virtual" at bounding box center [353, 69] width 42 height 17
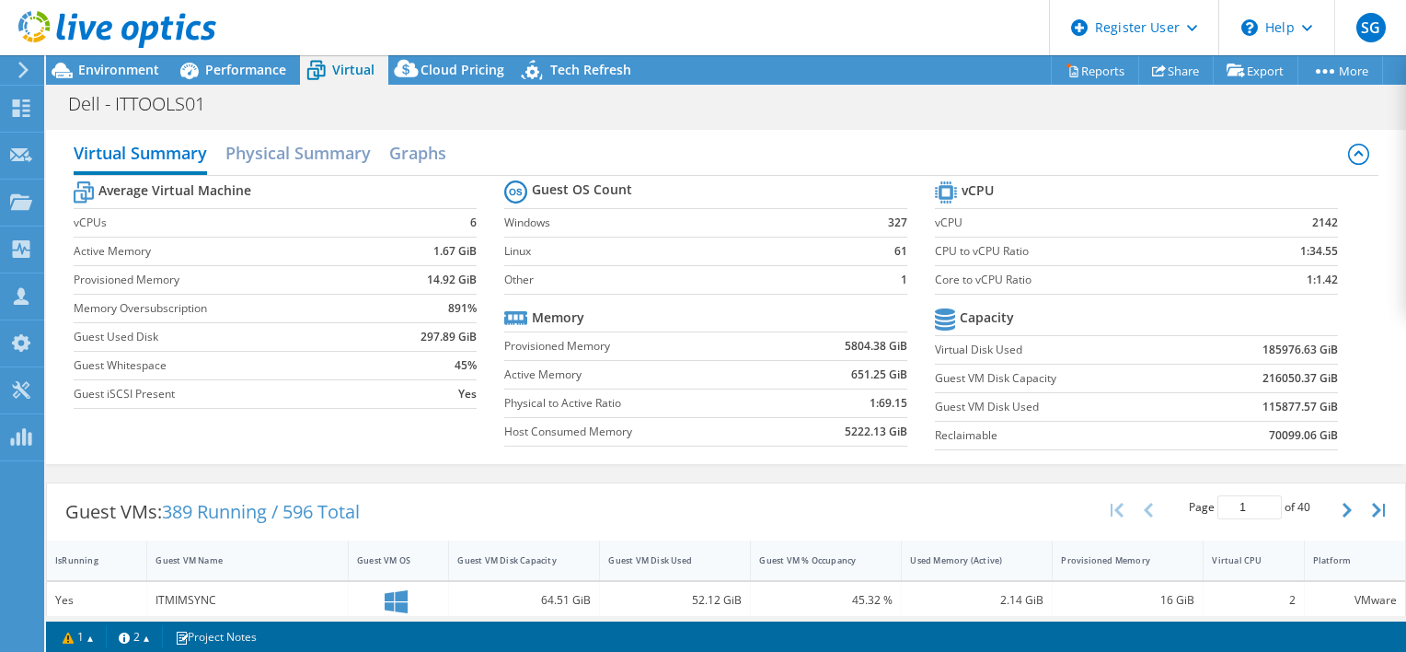
scroll to position [724, 0]
drag, startPoint x: 321, startPoint y: 480, endPoint x: 410, endPoint y: 541, distance: 107.2
click at [360, 507] on span "389 Running / 596 Total" at bounding box center [261, 511] width 198 height 25
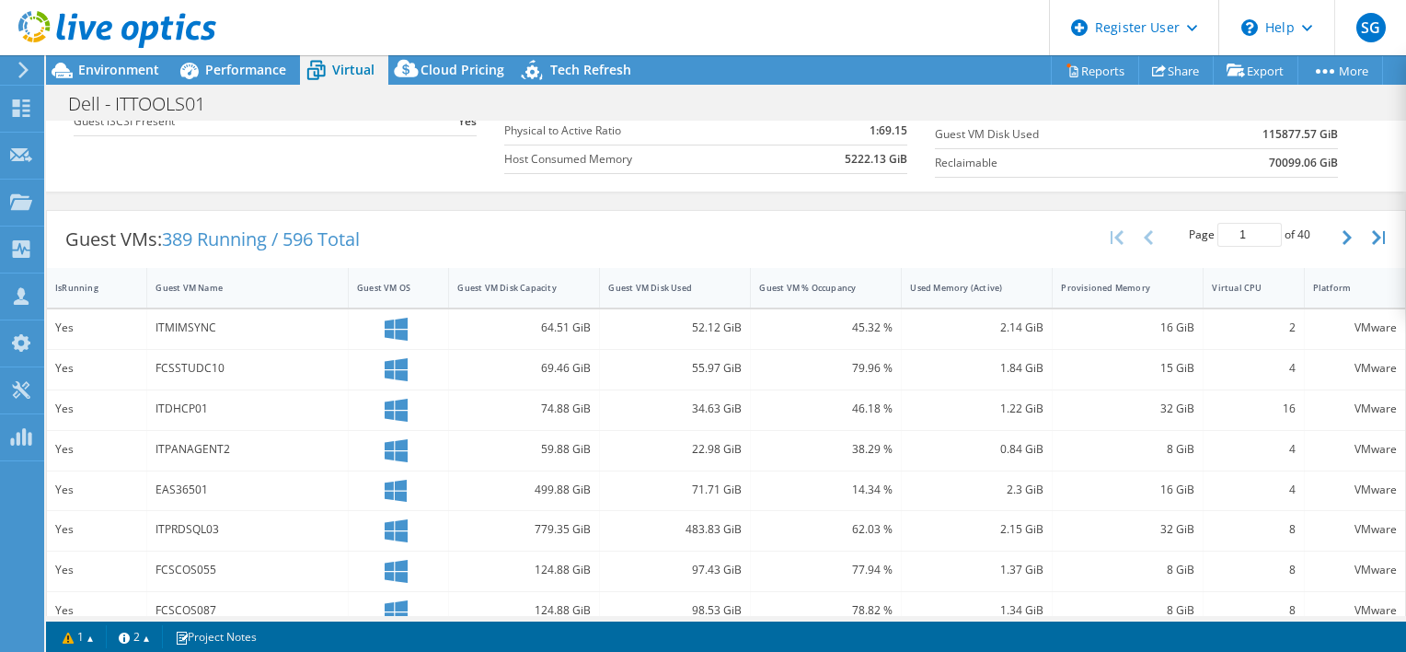
scroll to position [436, 0]
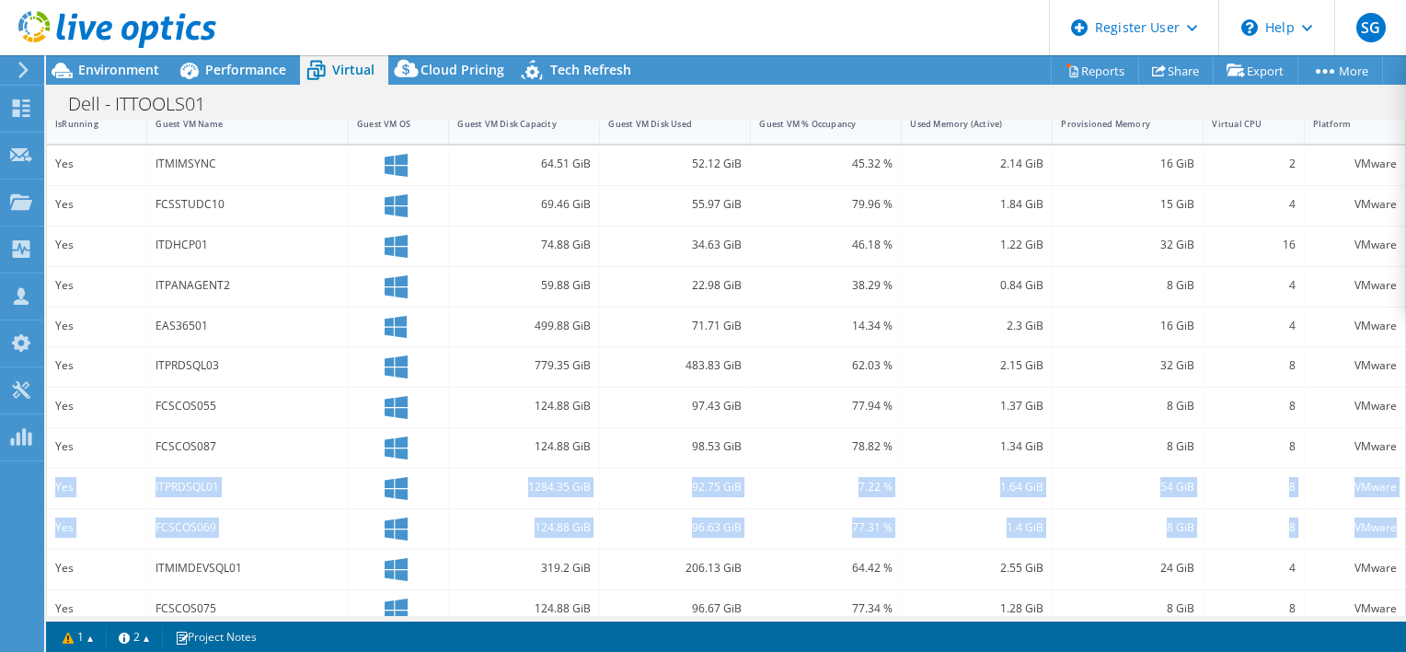
drag, startPoint x: 1391, startPoint y: 445, endPoint x: 1388, endPoint y: 537, distance: 91.2
click at [1388, 537] on div "Guest VMs: 389 Running / 596 Total Page 1 of 40 5 rows 10 rows 20 rows 25 rows …" at bounding box center [726, 399] width 1360 height 706
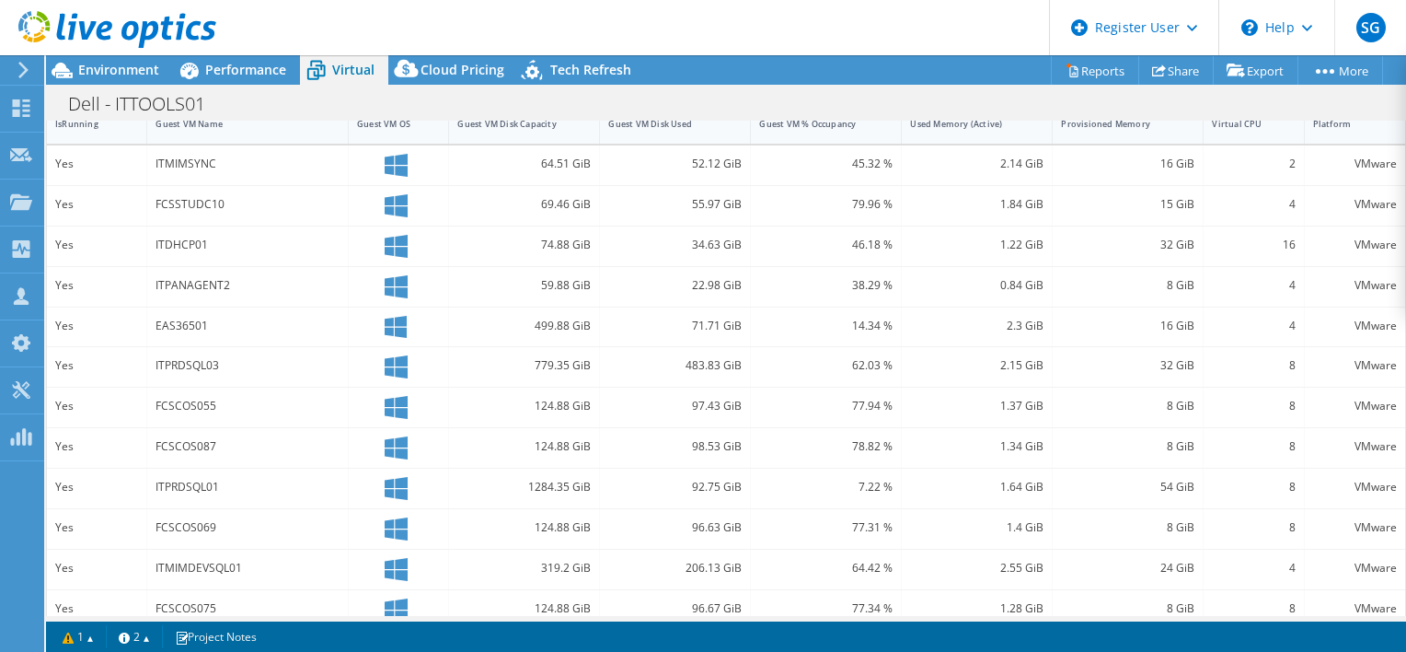
drag, startPoint x: 1388, startPoint y: 537, endPoint x: 1363, endPoint y: 335, distance: 203.1
click at [1363, 335] on div "VMware" at bounding box center [1355, 327] width 100 height 40
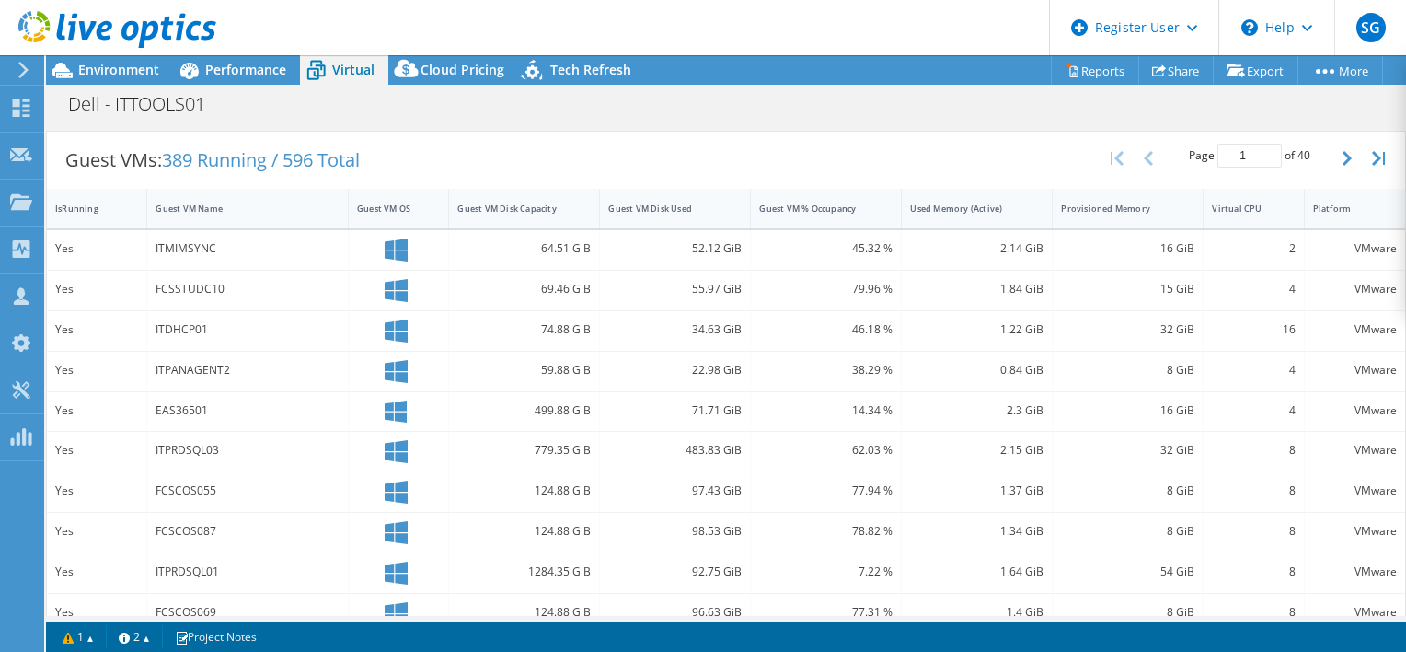
scroll to position [309, 0]
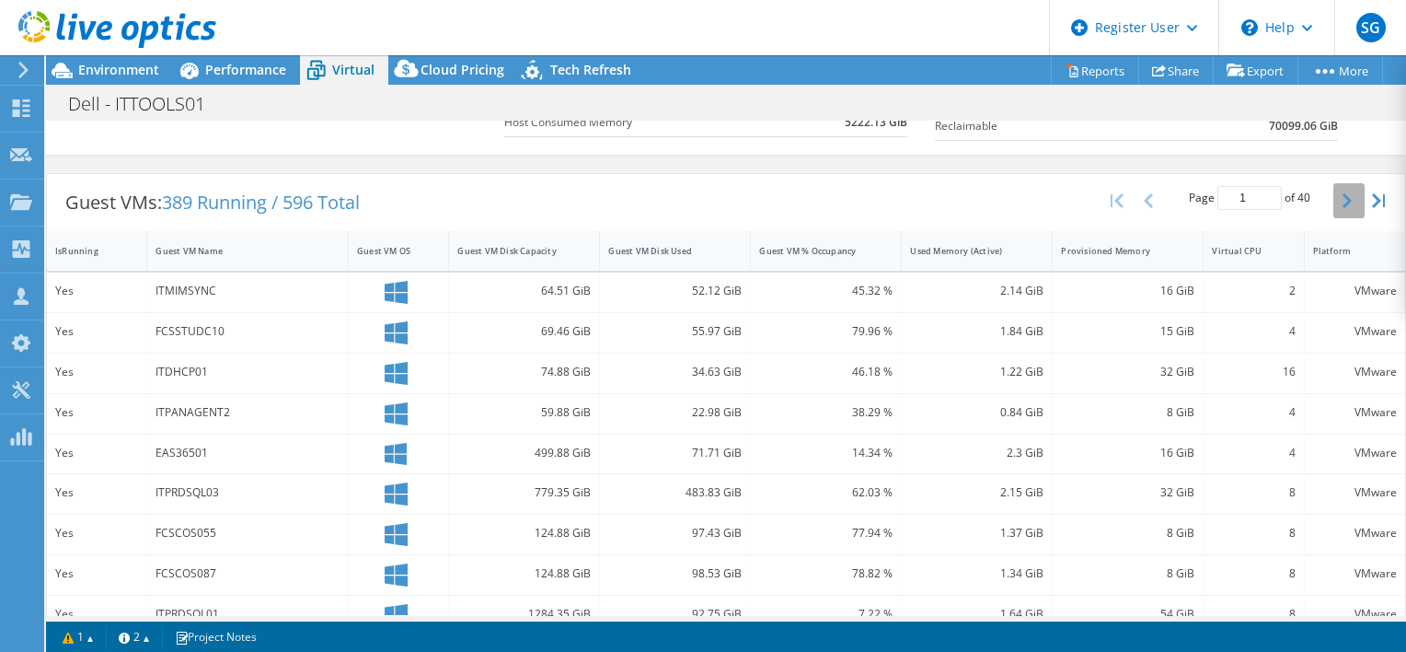
click at [1334, 213] on button "button" at bounding box center [1348, 200] width 31 height 35
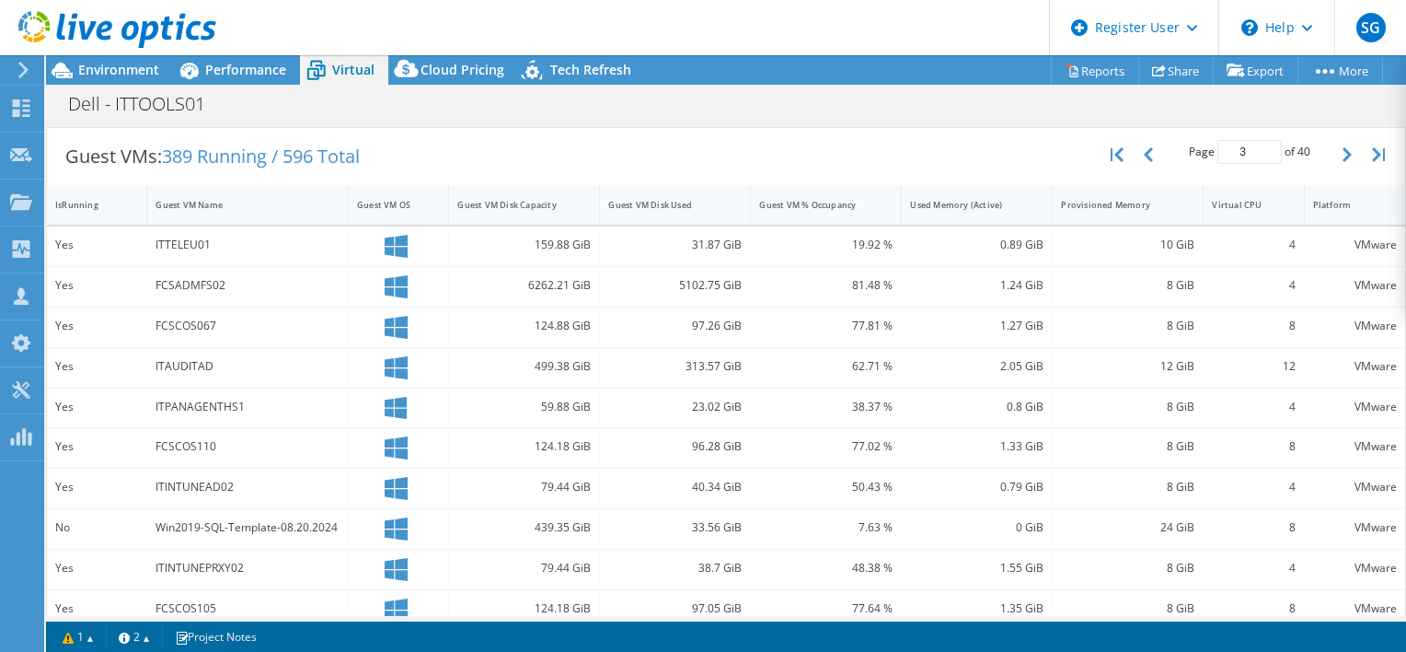
scroll to position [346, 0]
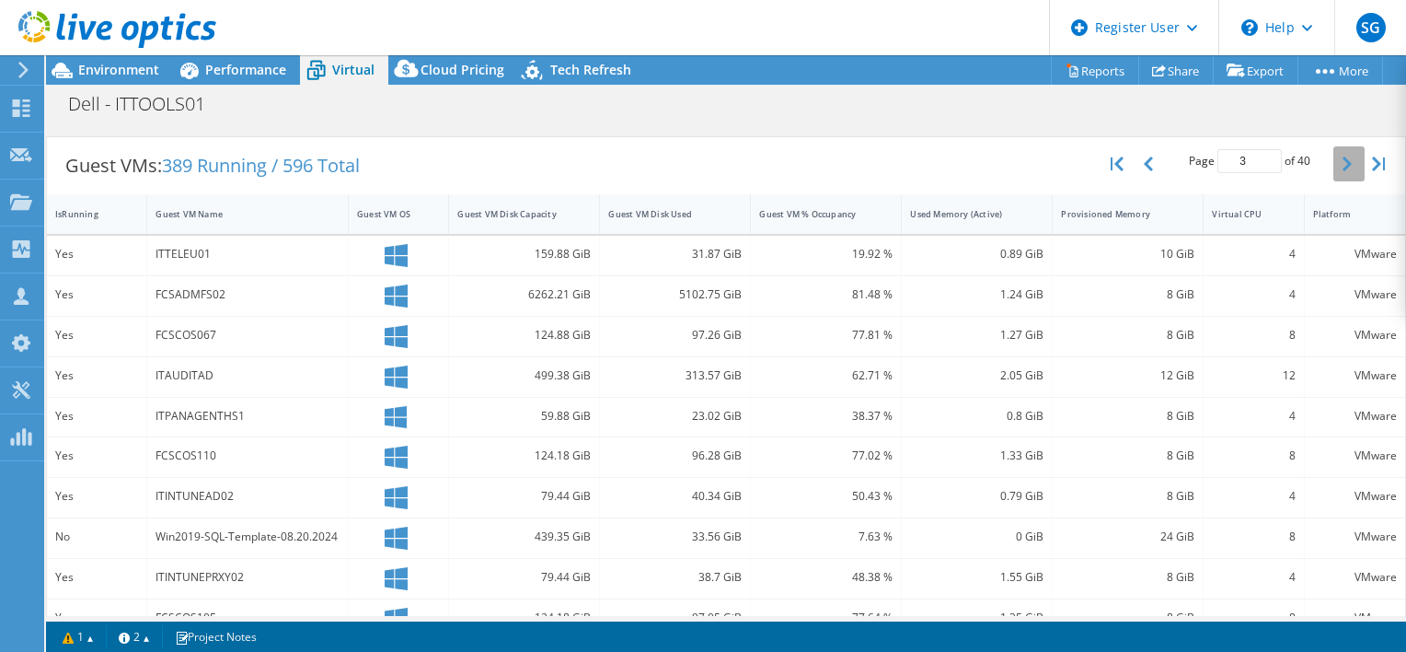
click at [1333, 164] on button "button" at bounding box center [1348, 163] width 31 height 35
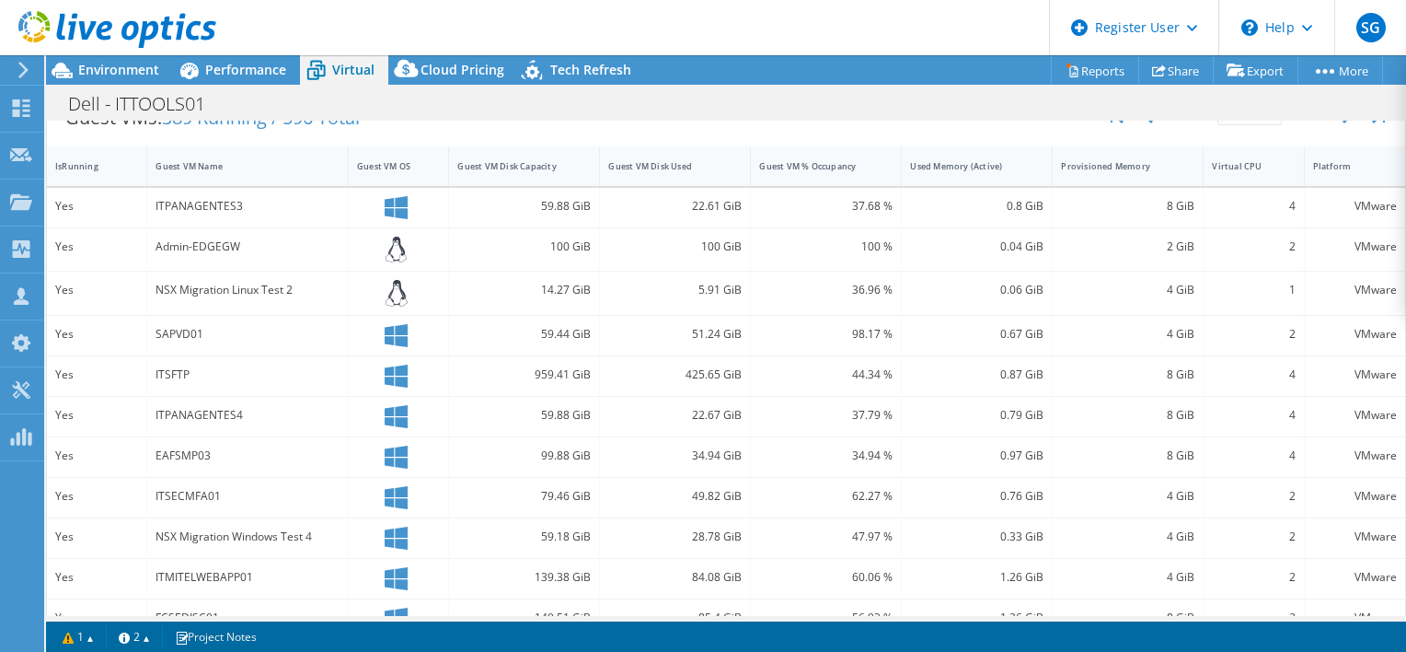
scroll to position [240, 0]
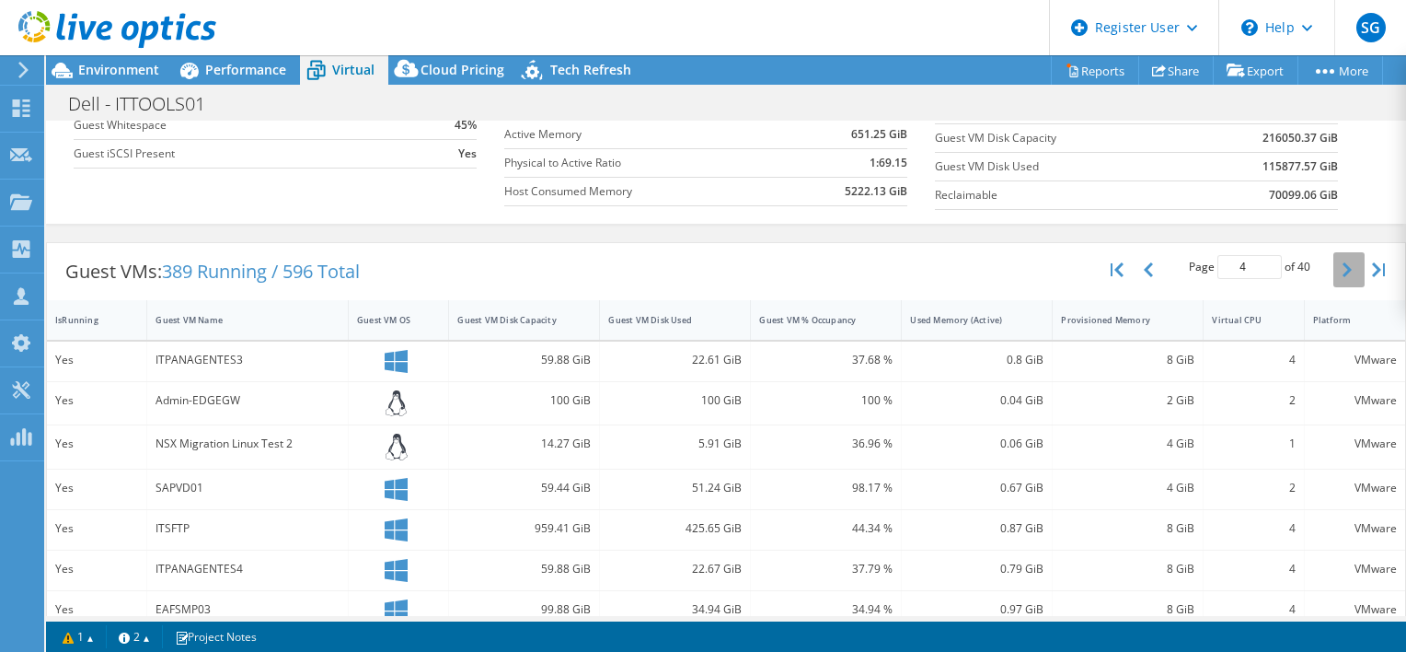
click at [1333, 257] on button "button" at bounding box center [1348, 269] width 31 height 35
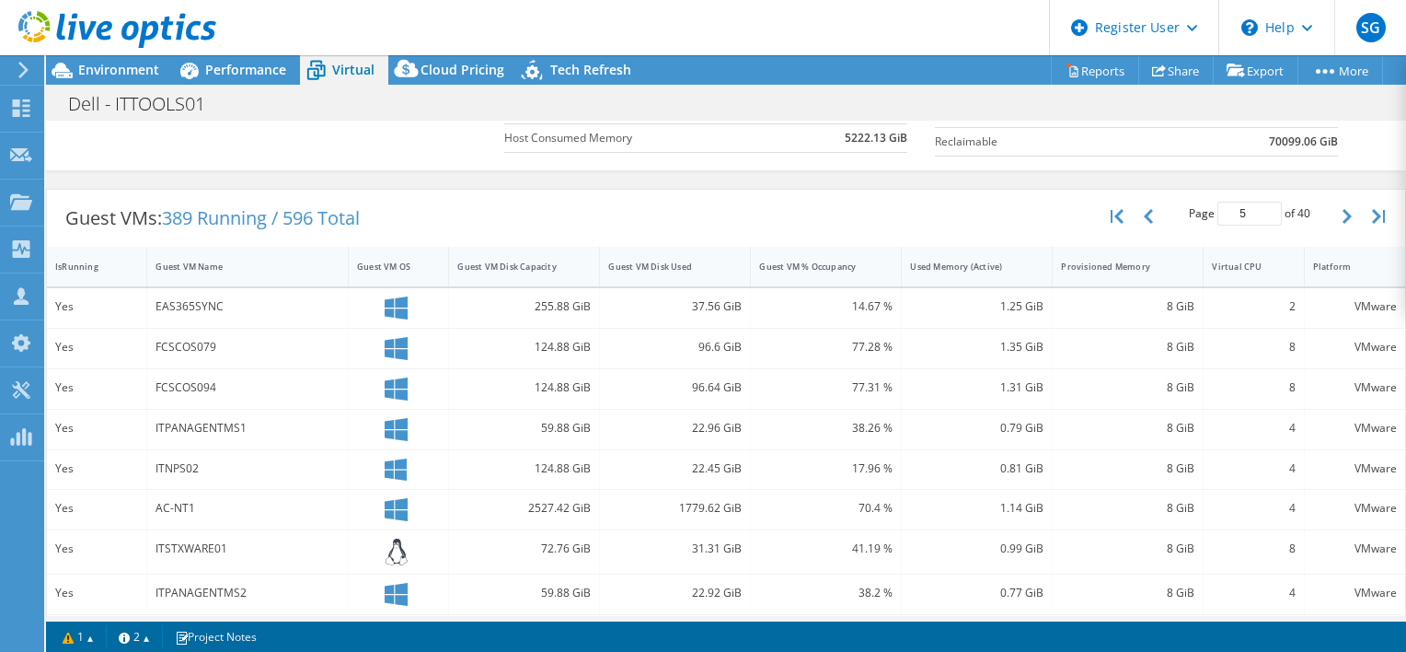
scroll to position [291, 0]
click at [1333, 214] on button "button" at bounding box center [1348, 219] width 31 height 35
type input "6"
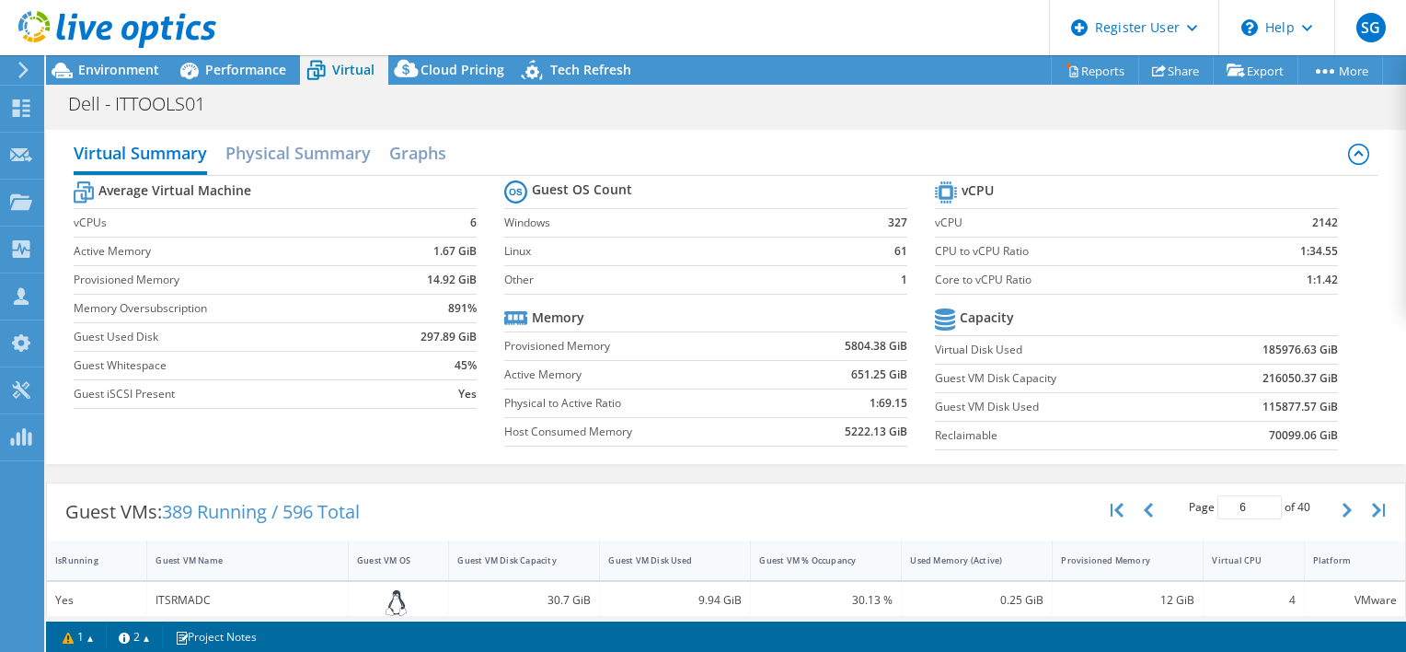
scroll to position [0, 0]
click at [94, 53] on div at bounding box center [108, 31] width 216 height 62
click at [121, 70] on span "Environment" at bounding box center [118, 69] width 81 height 17
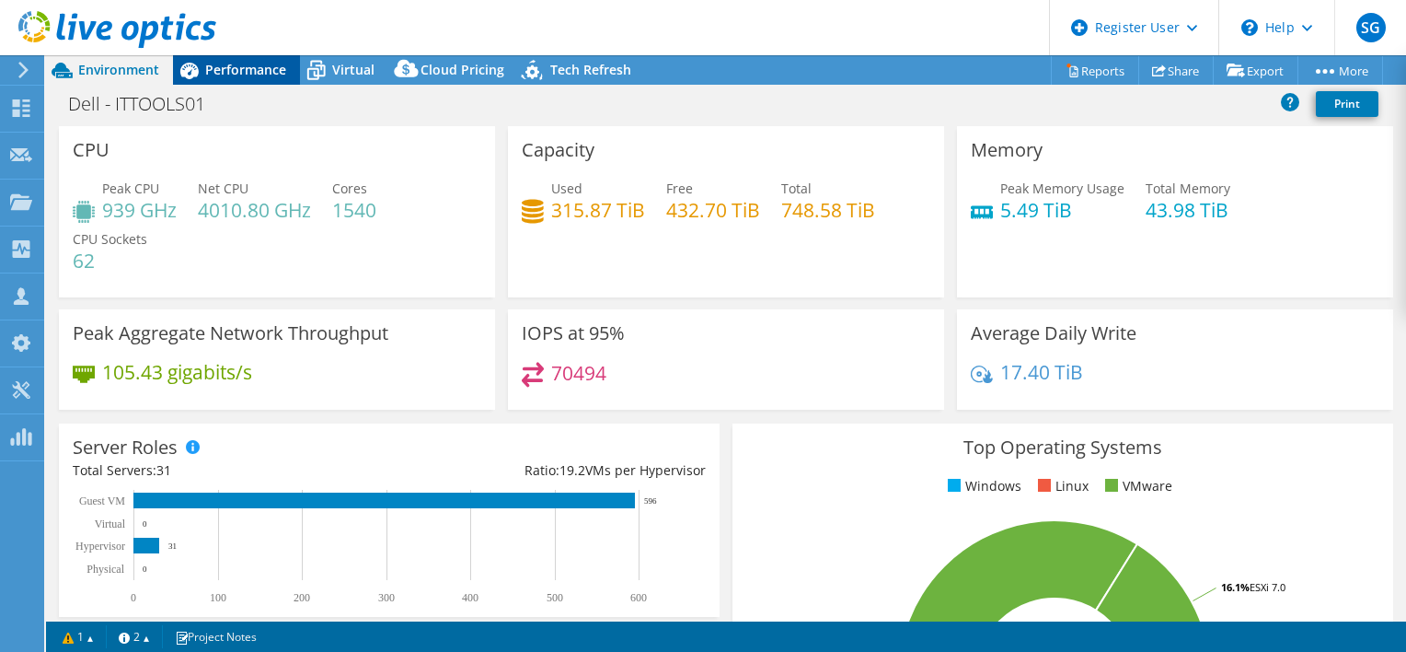
click at [201, 73] on icon at bounding box center [189, 70] width 32 height 32
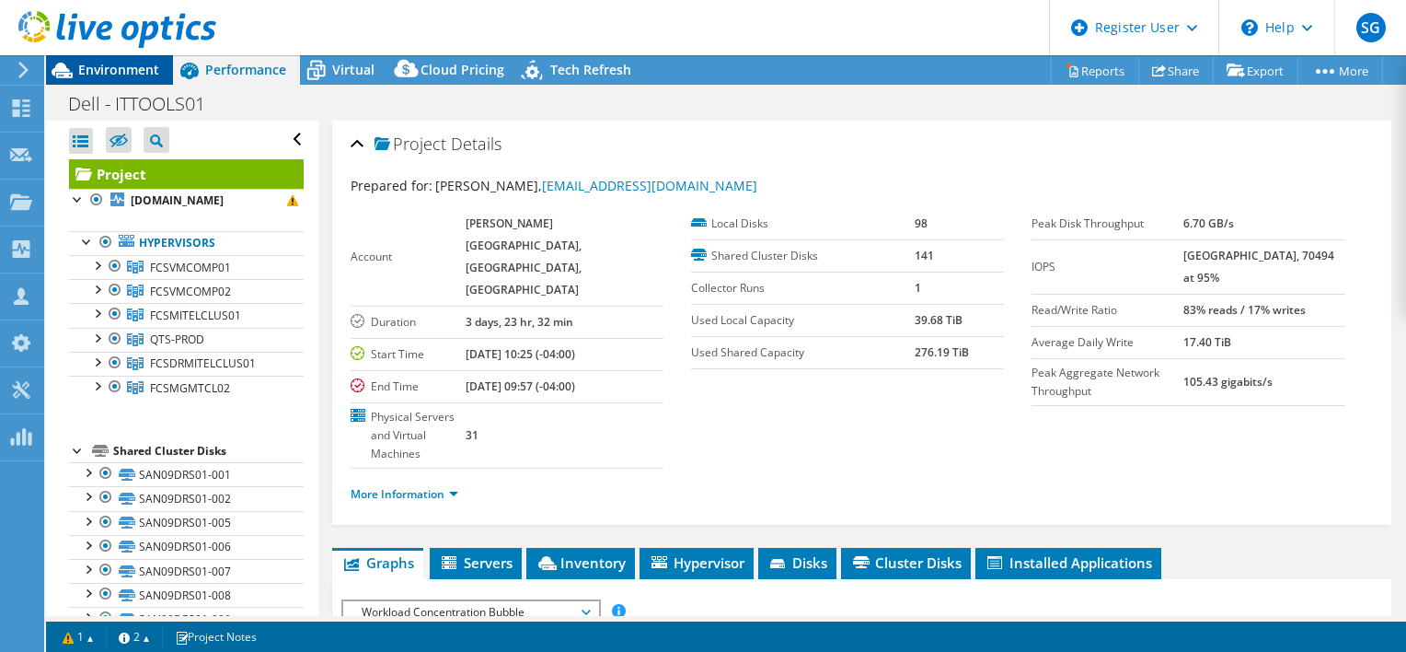
click at [142, 81] on div "Environment" at bounding box center [109, 69] width 127 height 29
